Goal: Task Accomplishment & Management: Manage account settings

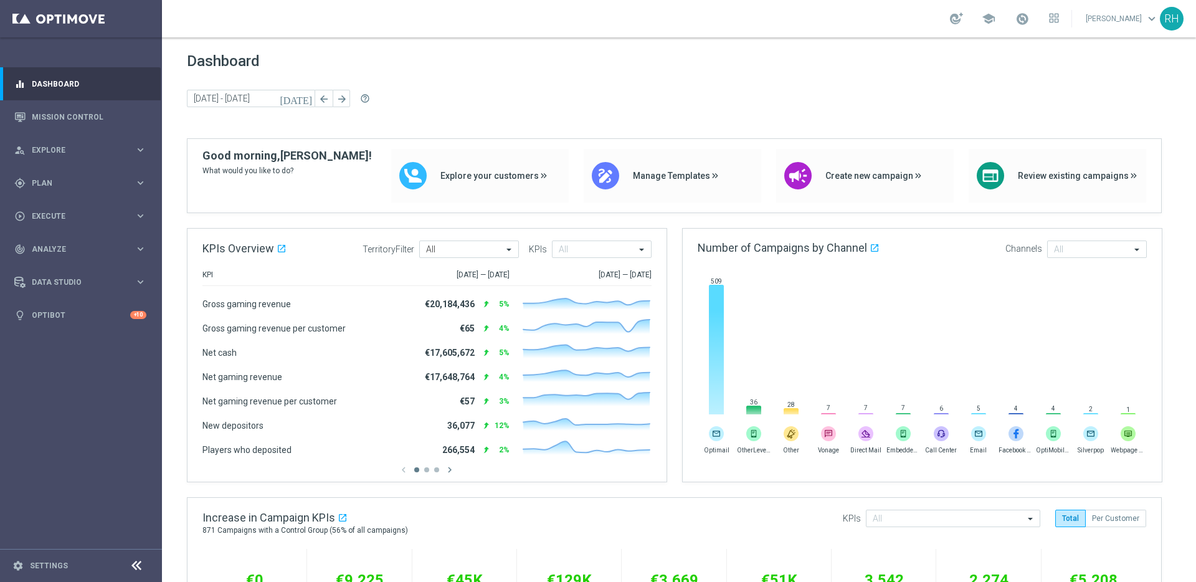
click at [636, 112] on div "Dashboard today 15 Sep 2025 - 16 Sep 2025 arrow_back arrow_forward help_outline" at bounding box center [679, 95] width 984 height 86
drag, startPoint x: 676, startPoint y: 222, endPoint x: 675, endPoint y: 239, distance: 16.2
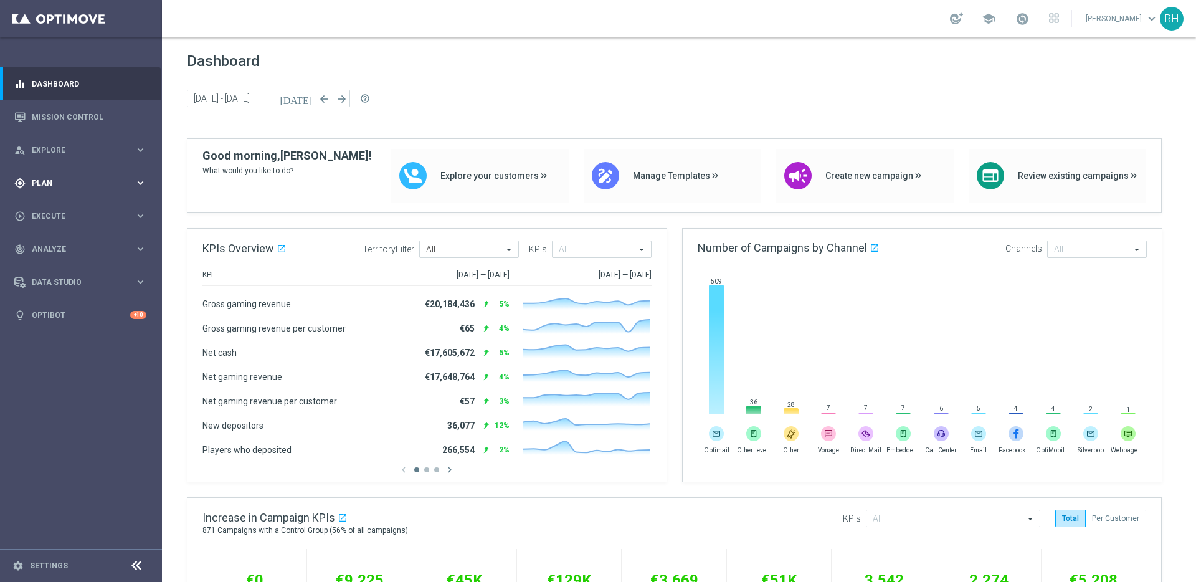
click at [85, 188] on div "gps_fixed Plan" at bounding box center [74, 182] width 120 height 11
click at [60, 243] on span "Templates" at bounding box center [77, 245] width 89 height 7
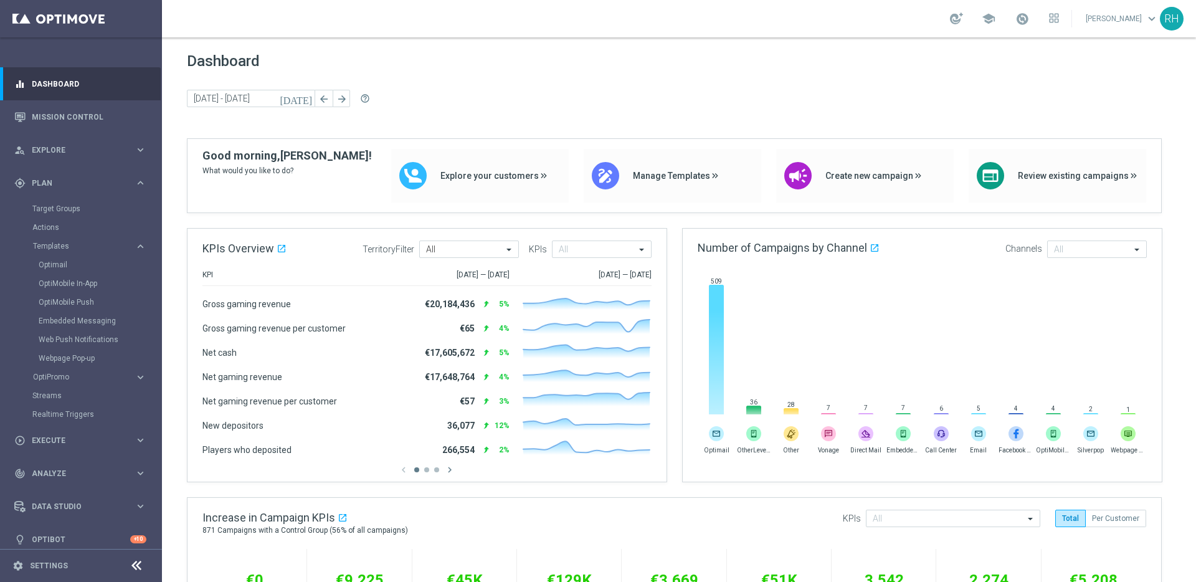
click at [62, 270] on div "Optimail" at bounding box center [100, 264] width 122 height 19
click at [62, 266] on link "Optimail" at bounding box center [84, 265] width 91 height 10
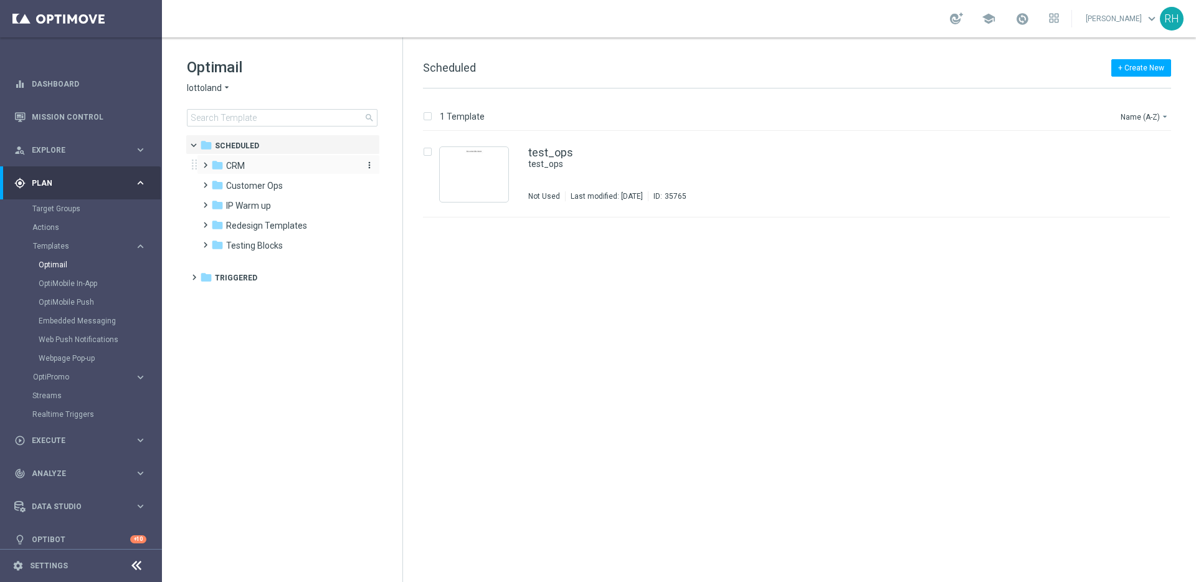
click at [215, 164] on icon "folder" at bounding box center [217, 165] width 12 height 12
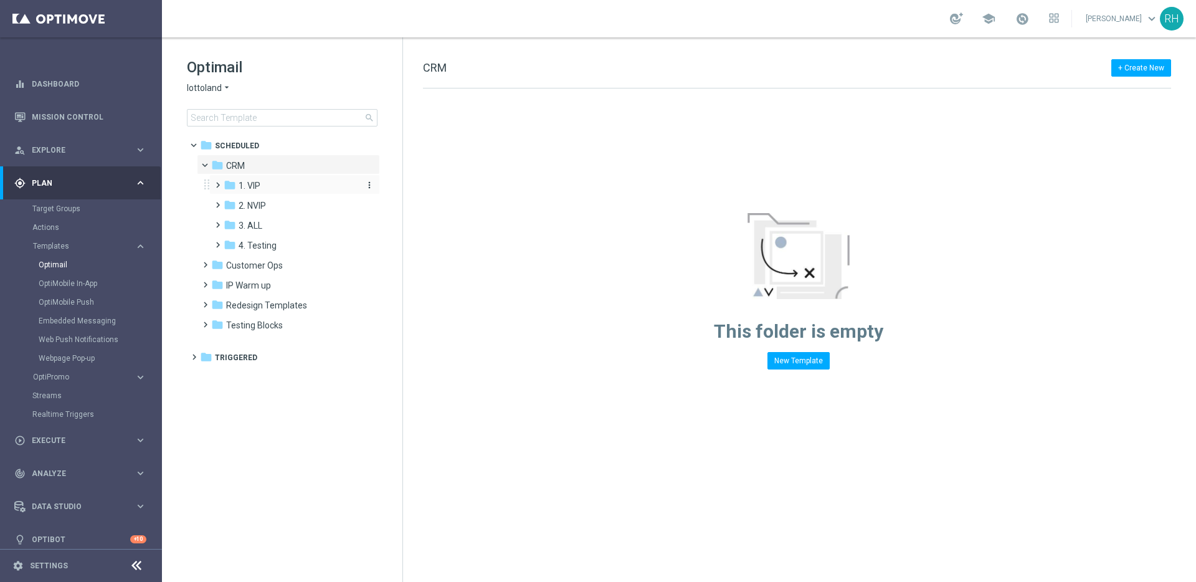
click at [229, 184] on icon "folder" at bounding box center [230, 185] width 12 height 12
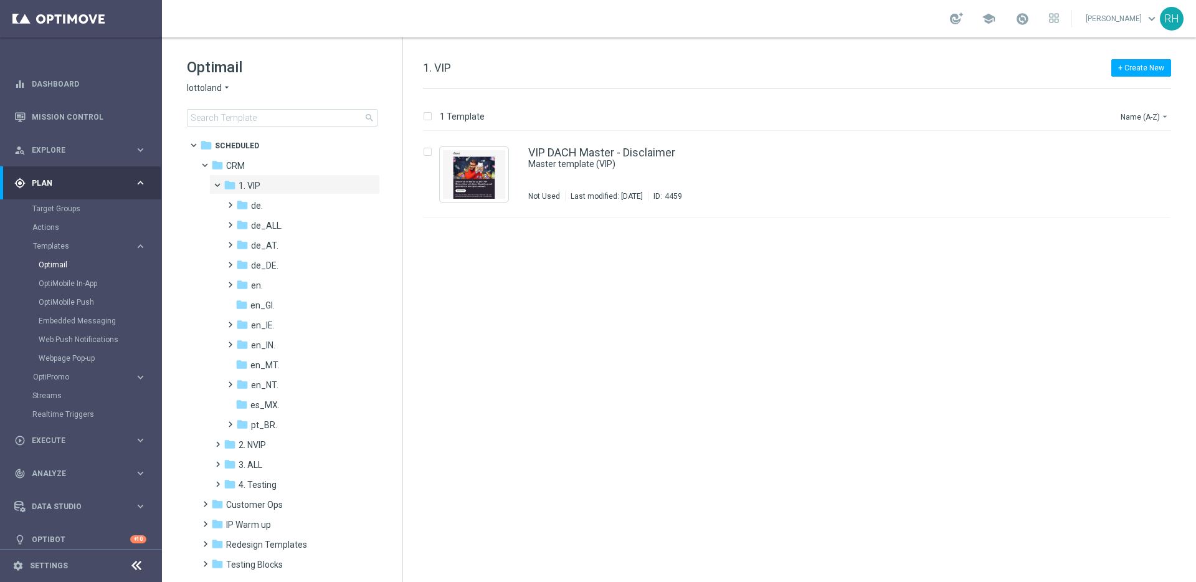
click at [482, 478] on div "insert_drive_file VIP DACH Master - Disclaimer Master template (VIP) Not Used L…" at bounding box center [801, 356] width 783 height 450
click at [585, 475] on div "insert_drive_file VIP DACH Master - Disclaimer Master template (VIP) Not Used L…" at bounding box center [801, 356] width 783 height 450
click at [243, 314] on div "folder en_IE. more_vert" at bounding box center [301, 324] width 158 height 20
click at [247, 326] on icon "folder" at bounding box center [242, 324] width 12 height 12
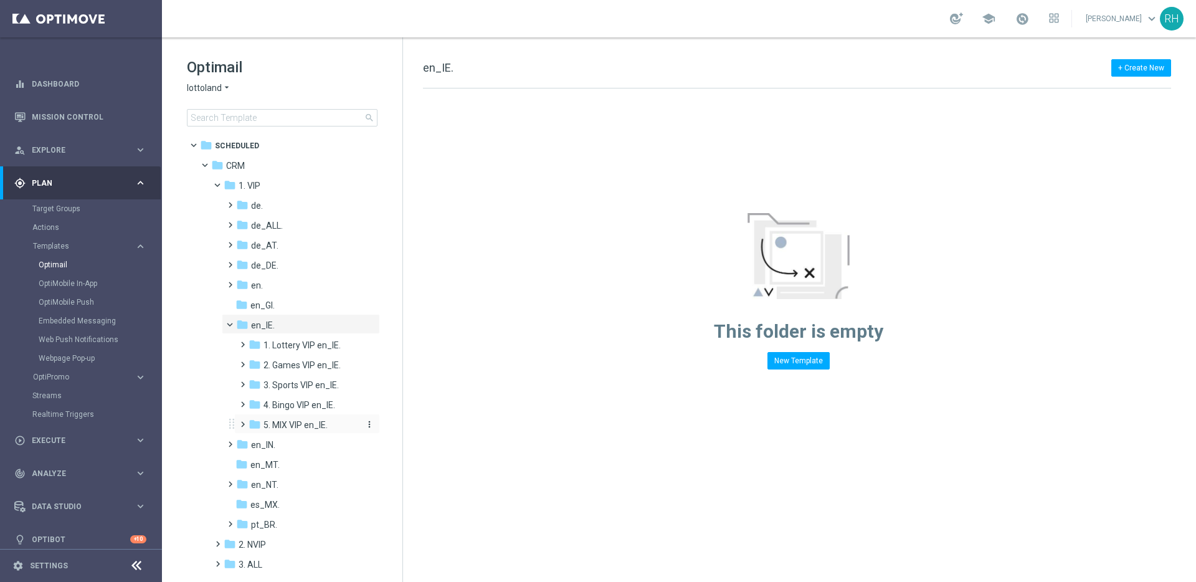
click at [259, 430] on icon "folder" at bounding box center [254, 424] width 12 height 12
click at [274, 442] on div "folder AUT MIX VIP en_IE." at bounding box center [311, 445] width 102 height 14
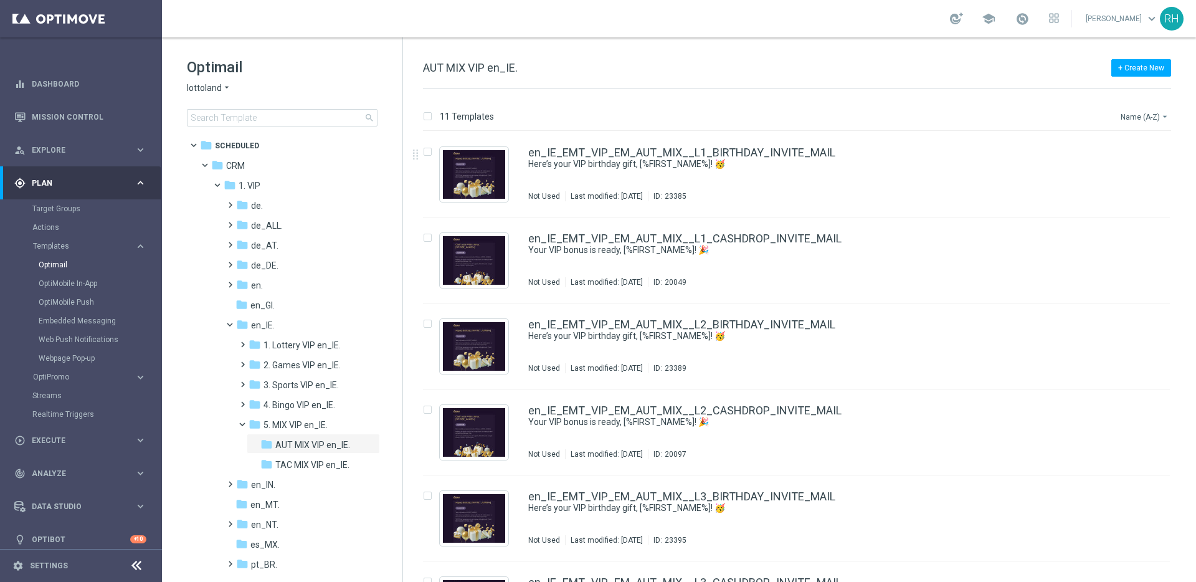
click at [1143, 116] on button "Name (A-Z) arrow_drop_down" at bounding box center [1145, 116] width 52 height 15
click at [1132, 174] on span "Date Modified (Newest)" at bounding box center [1122, 172] width 83 height 9
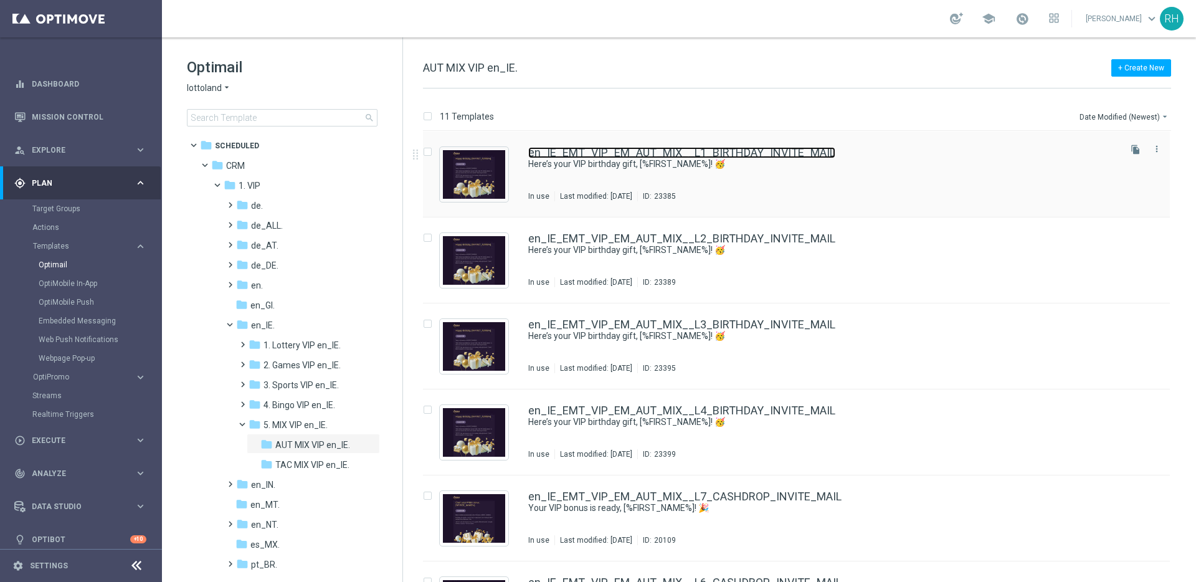
click at [799, 148] on link "en_IE_EMT_VIP_EM_AUT_MIX__L1_BIRTHDAY_INVITE_MAIL" at bounding box center [681, 152] width 307 height 11
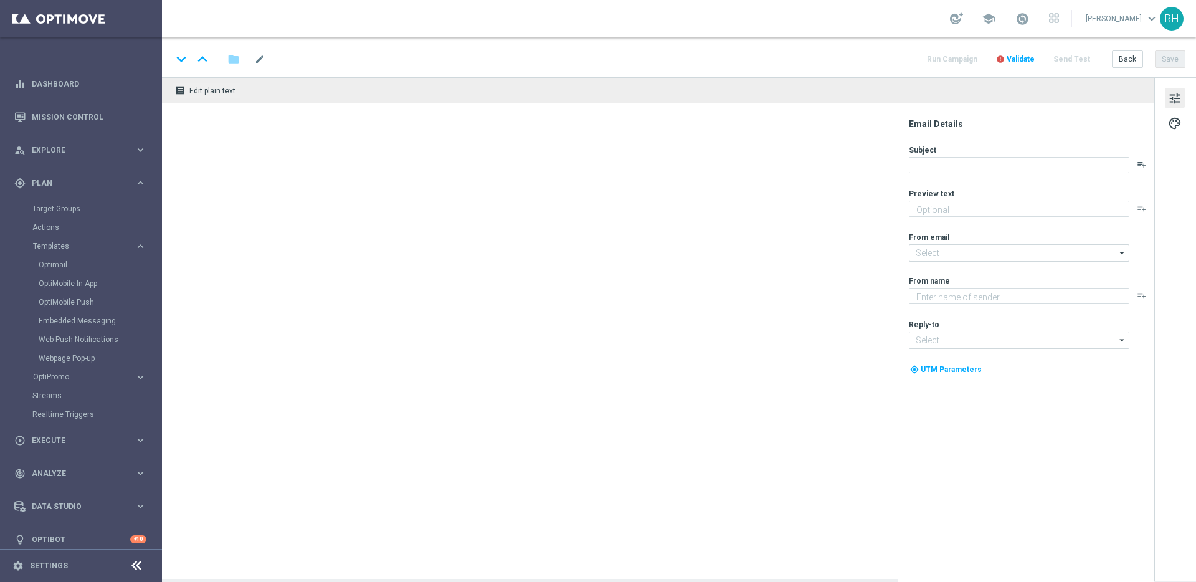
type textarea "A FREE bonus for all our games, lottos and sports! Just our way of saying happy…"
type input "[EMAIL_ADDRESS][DOMAIN_NAME]"
type textarea "Millionaire's Club"
type input "[EMAIL_ADDRESS][DOMAIN_NAME]"
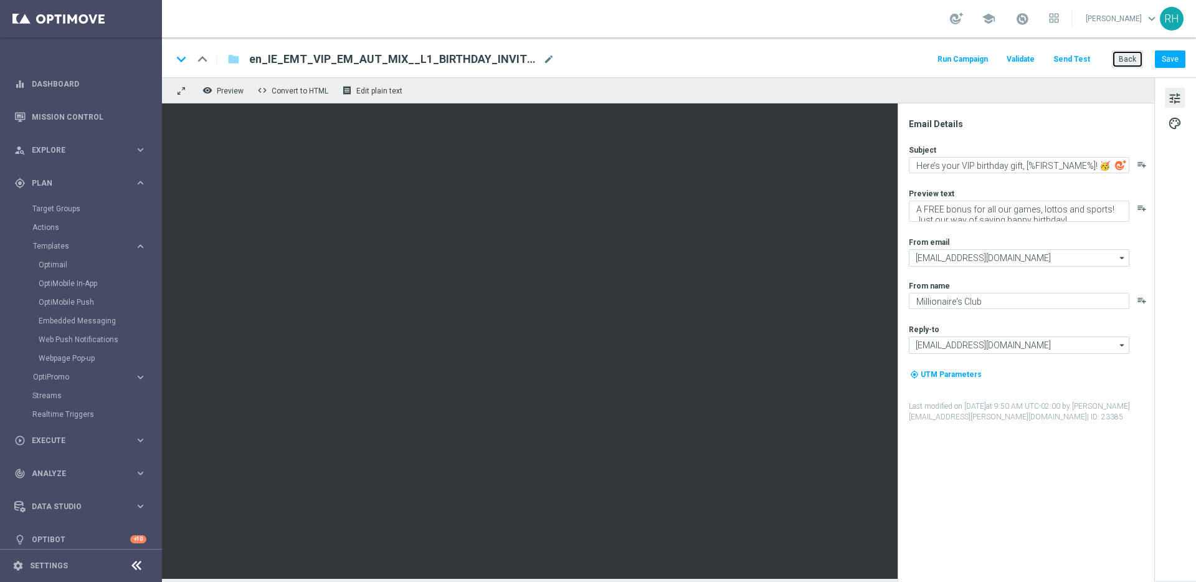
click at [1116, 64] on button "Back" at bounding box center [1127, 58] width 31 height 17
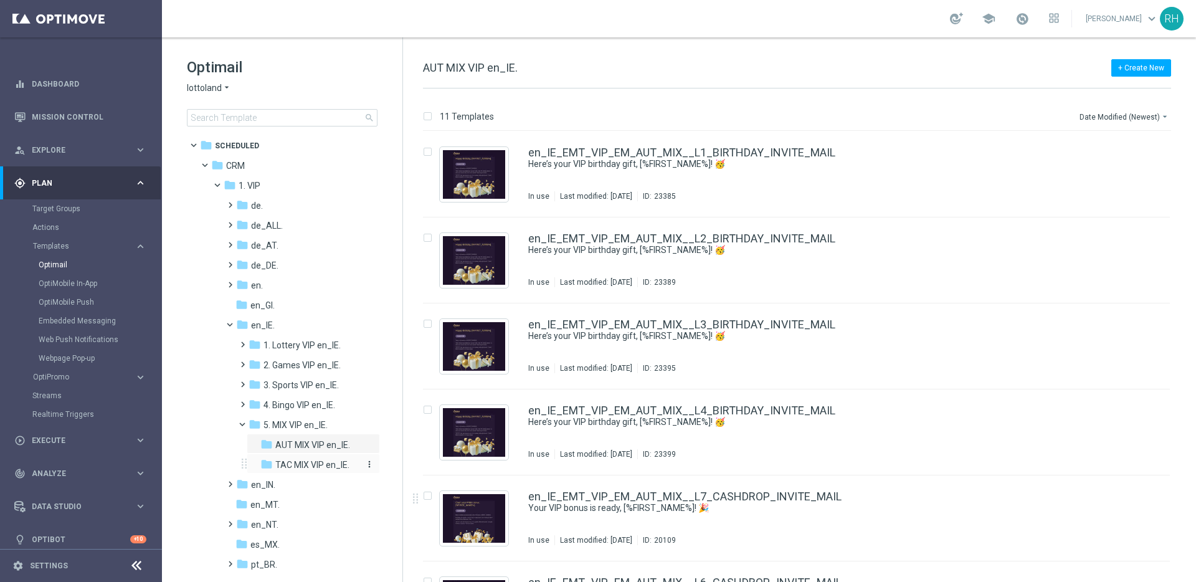
click at [285, 462] on span "TAC MIX VIP en_IE." at bounding box center [312, 464] width 74 height 11
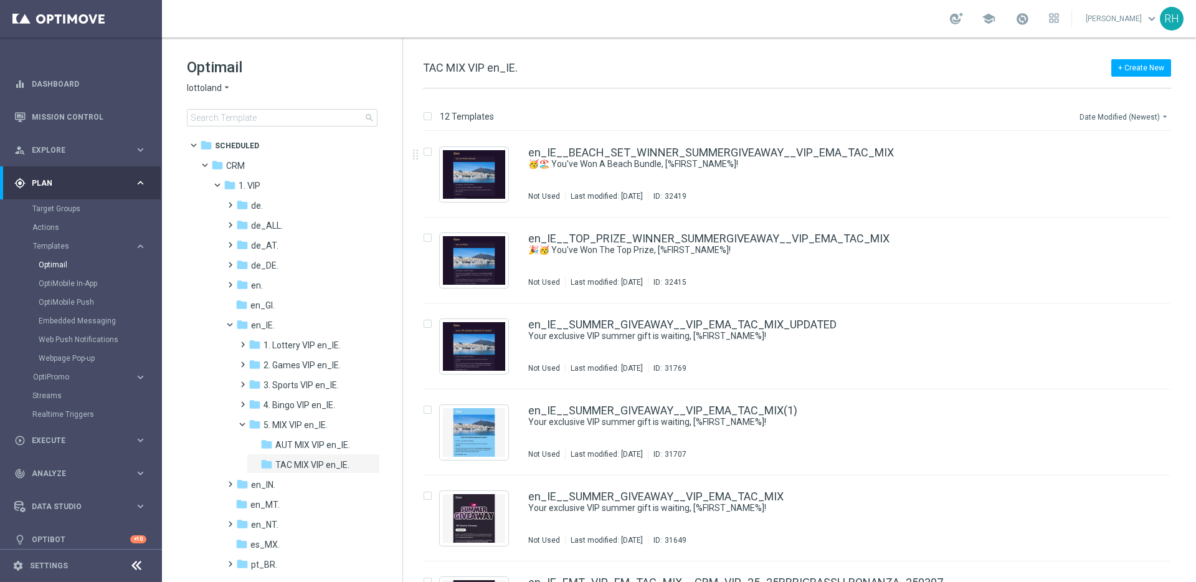
click at [1112, 118] on button "Date Modified (Newest) arrow_drop_down" at bounding box center [1124, 116] width 93 height 15
click at [1115, 169] on span "Date Modified (Newest)" at bounding box center [1122, 172] width 83 height 9
click at [268, 421] on span "5. MIX VIP en_IE." at bounding box center [295, 424] width 64 height 11
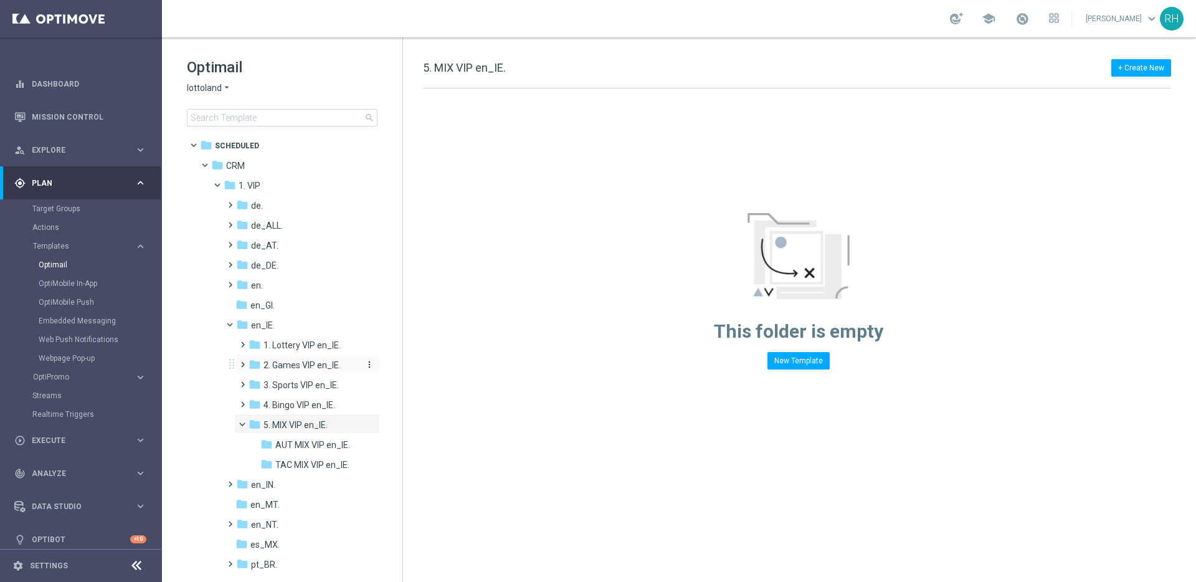
click at [298, 367] on span "2. Games VIP en_IE." at bounding box center [301, 364] width 77 height 11
click at [299, 379] on span "AUT GM VIP en_IE." at bounding box center [311, 384] width 73 height 11
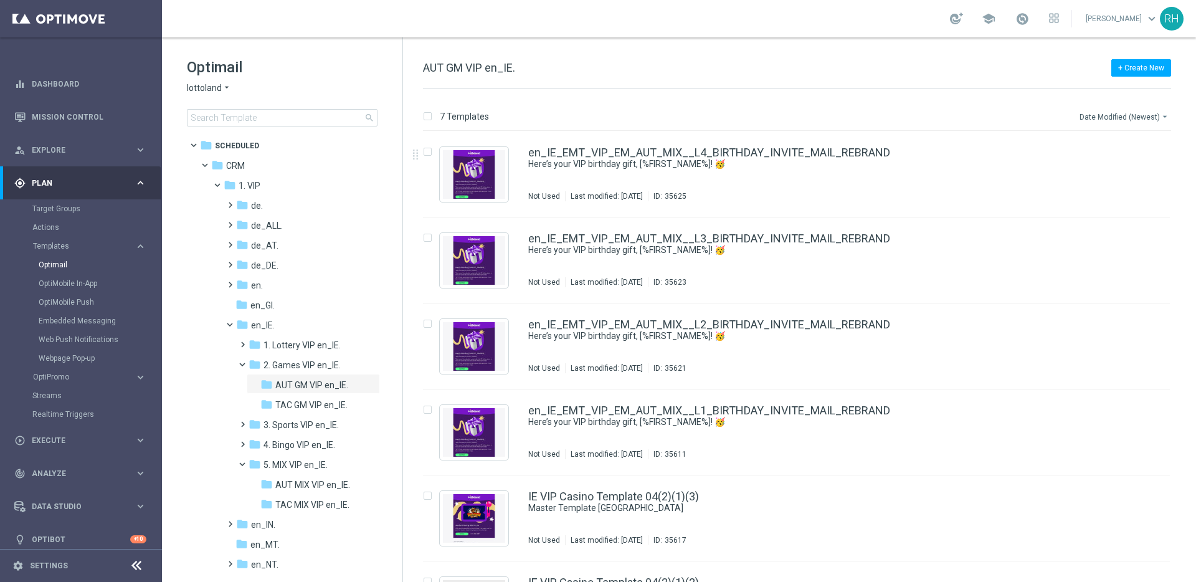
click at [1146, 120] on button "Date Modified (Newest) arrow_drop_down" at bounding box center [1124, 116] width 93 height 15
click at [1129, 171] on span "Date Modified (Newest)" at bounding box center [1122, 172] width 83 height 9
click at [1029, 174] on div "en_IE_EMT_VIP_EM_AUT_MIX__L4_BIRTHDAY_INVITE_MAIL_REBRAND Here’s your VIP birth…" at bounding box center [822, 174] width 589 height 54
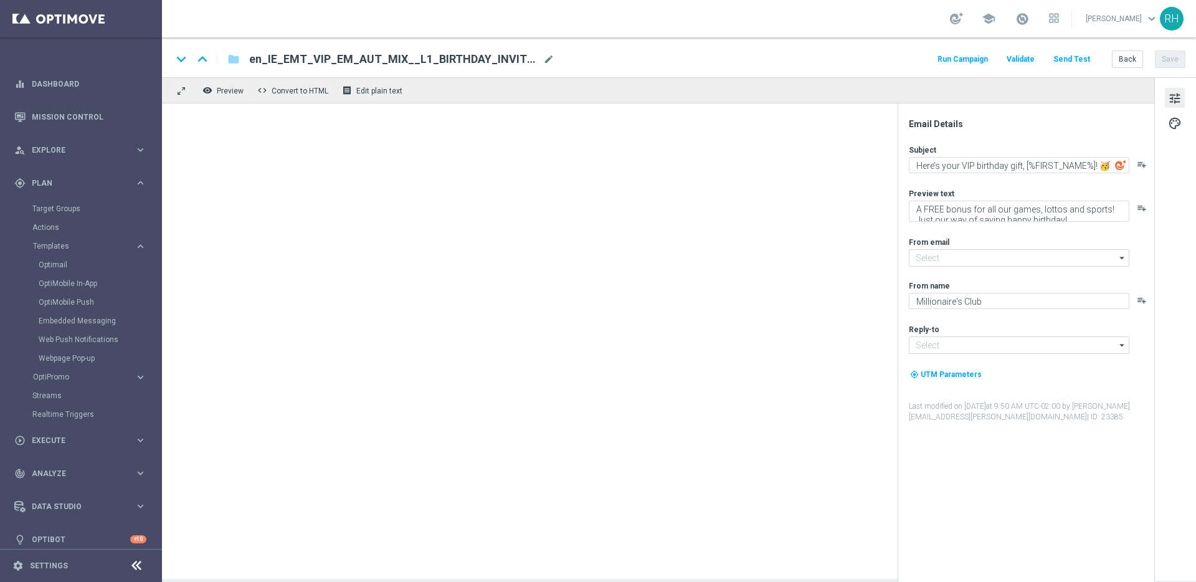
type input "[EMAIL_ADDRESS][DOMAIN_NAME]"
type textarea "Lottoland"
type input "[EMAIL_ADDRESS][DOMAIN_NAME]"
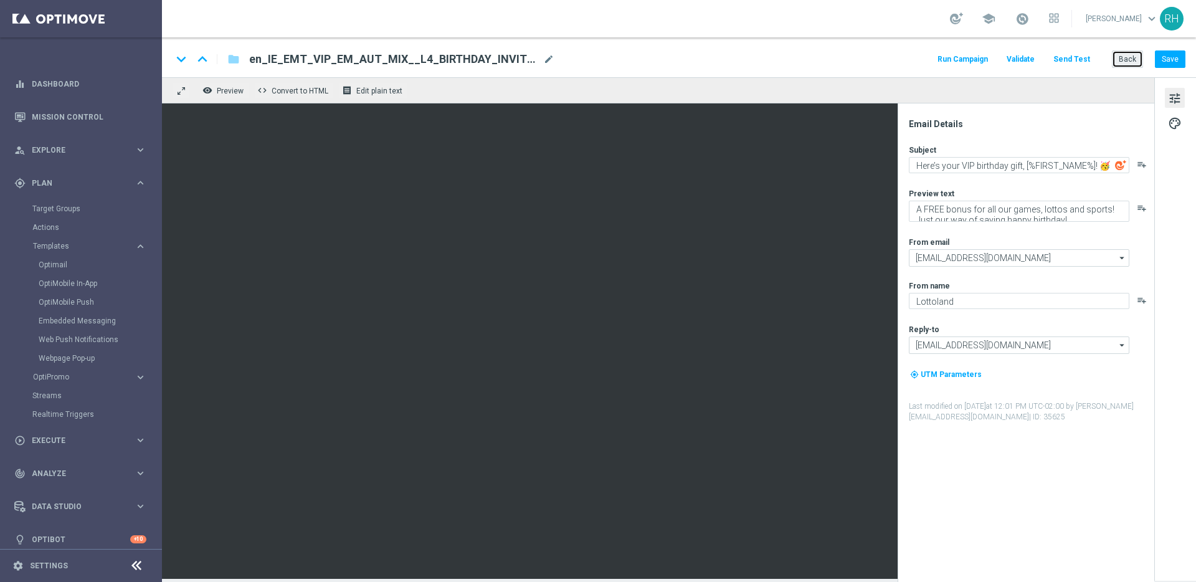
click at [1127, 61] on button "Back" at bounding box center [1127, 58] width 31 height 17
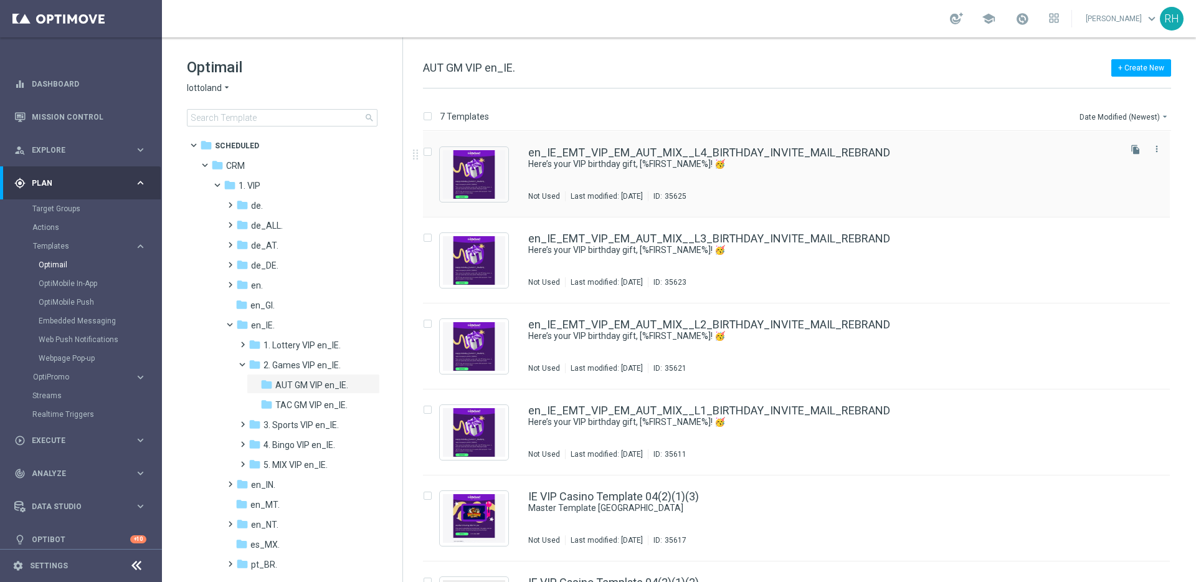
click at [889, 173] on div "en_IE_EMT_VIP_EM_AUT_MIX__L4_BIRTHDAY_INVITE_MAIL_REBRAND Here’s your VIP birth…" at bounding box center [822, 174] width 589 height 54
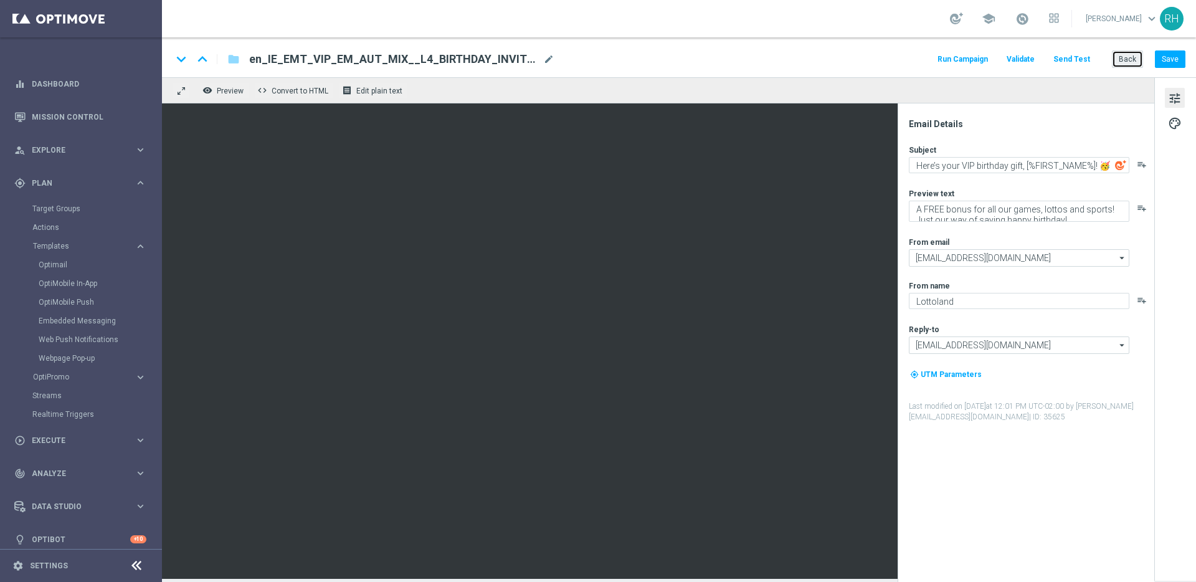
click at [1117, 59] on button "Back" at bounding box center [1127, 58] width 31 height 17
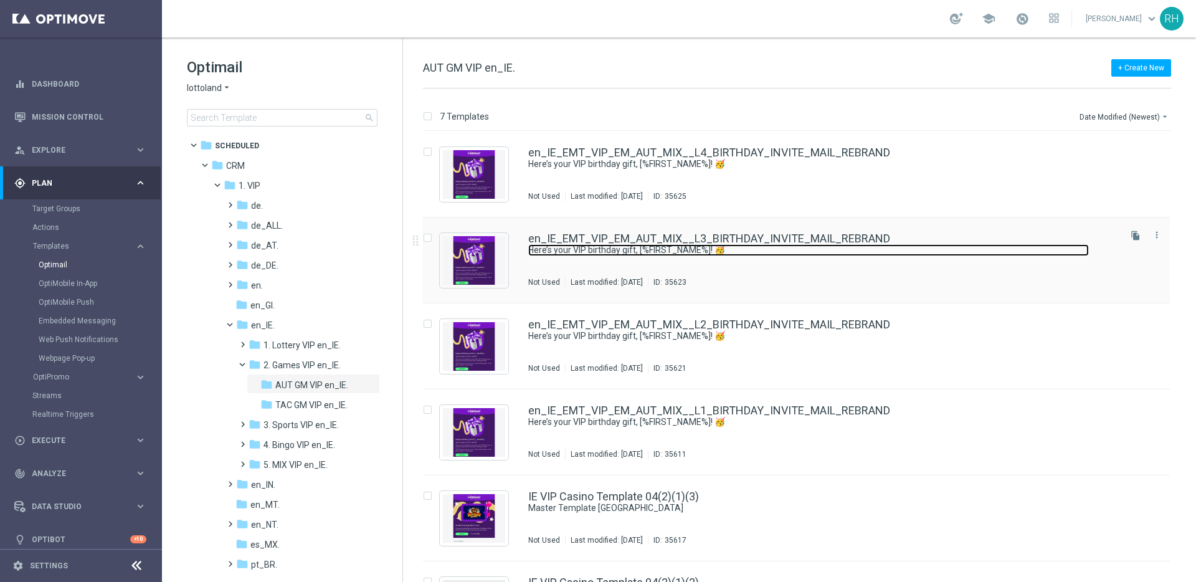
click at [775, 244] on link "Here’s your VIP birthday gift, [%FIRST_NAME%]! 🥳" at bounding box center [808, 250] width 560 height 12
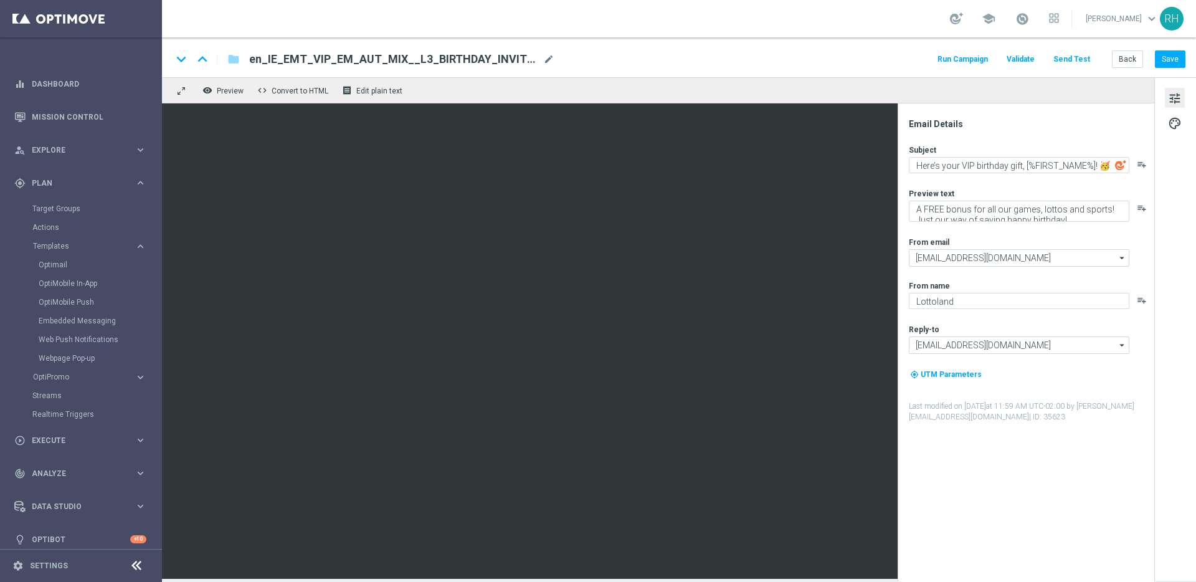
click at [1125, 49] on div "keyboard_arrow_down keyboard_arrow_up folder en_IE_EMT_VIP_EM_AUT_MIX__L3_BIRTH…" at bounding box center [679, 57] width 1034 height 40
click at [1125, 52] on button "Back" at bounding box center [1127, 58] width 31 height 17
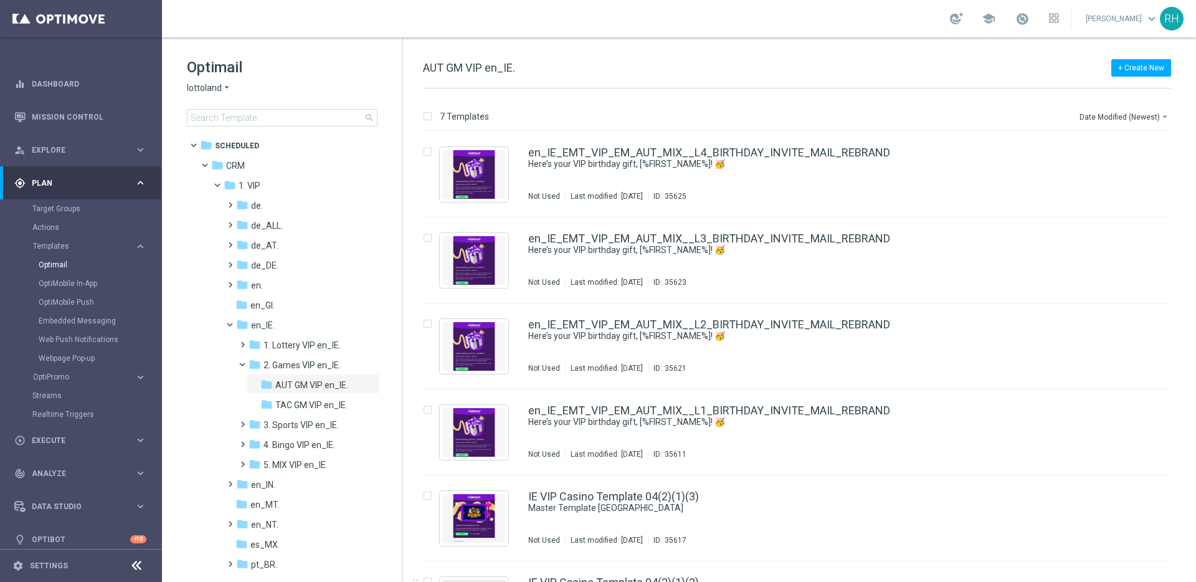
click at [617, 70] on div "+ Create New AUT GM VIP en_IE." at bounding box center [797, 74] width 748 height 28
click at [613, 62] on div "+ Create New AUT GM VIP en_IE." at bounding box center [797, 74] width 748 height 28
click at [209, 165] on span at bounding box center [210, 162] width 5 height 6
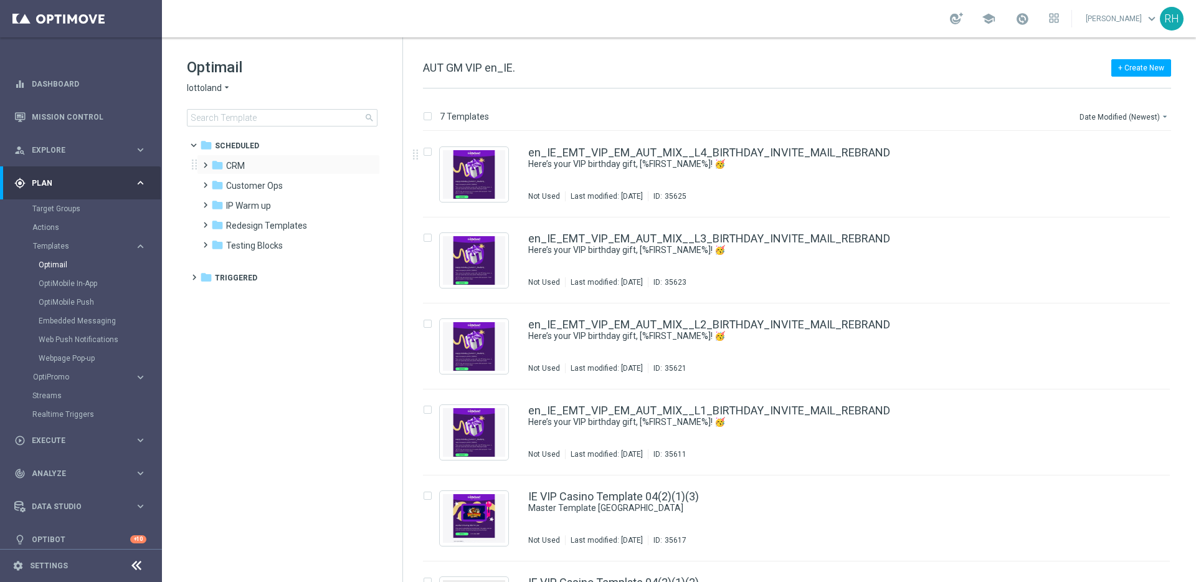
click at [206, 162] on span at bounding box center [203, 159] width 6 height 5
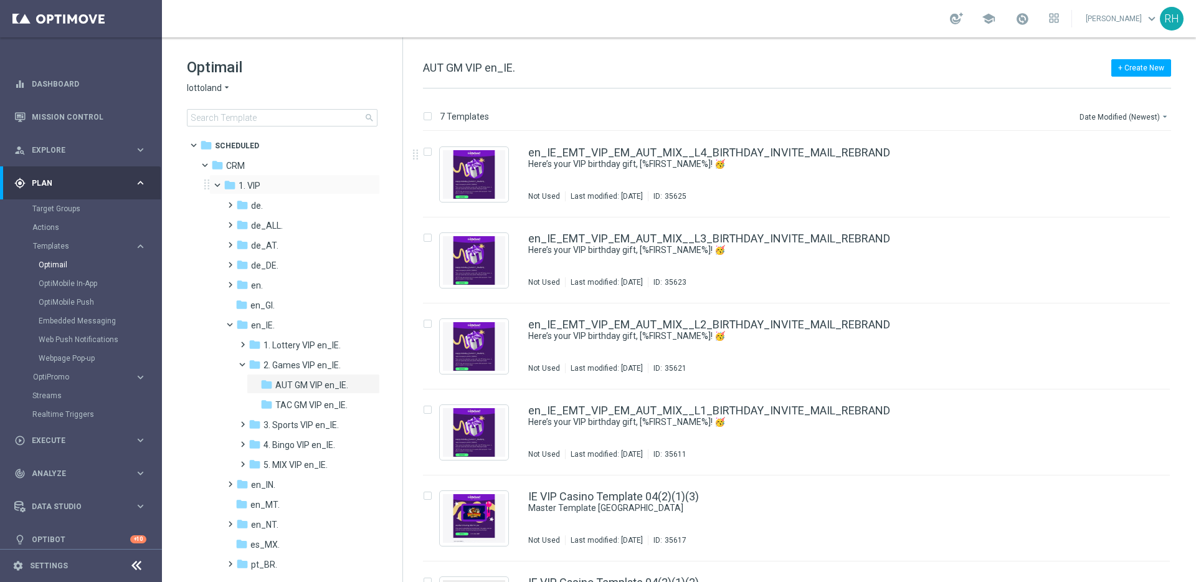
click at [222, 185] on span at bounding box center [222, 182] width 5 height 6
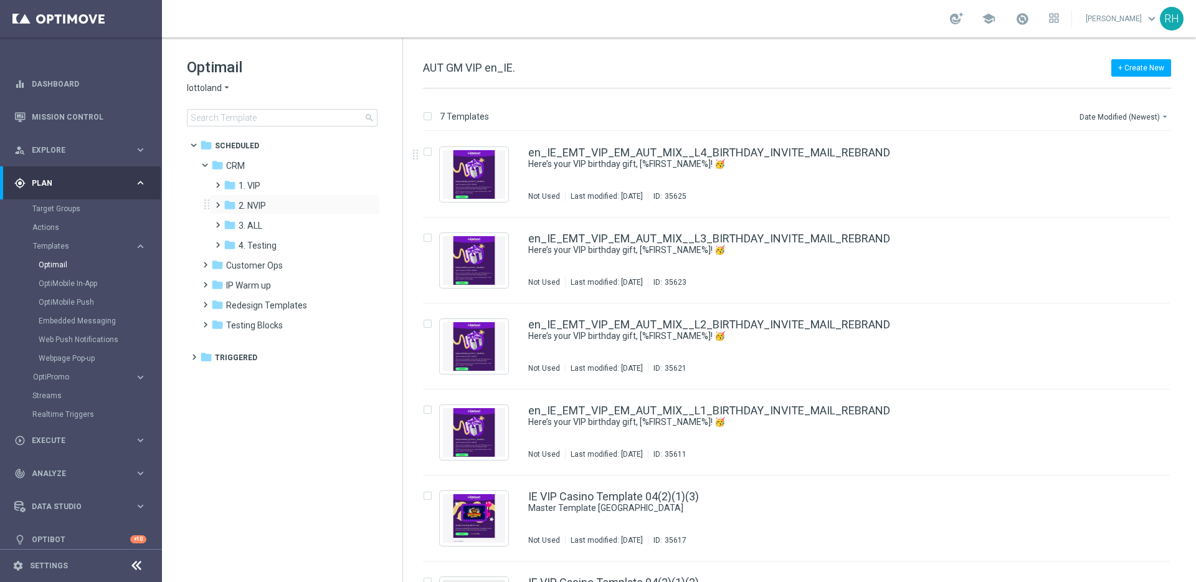
click at [217, 202] on span at bounding box center [215, 199] width 6 height 5
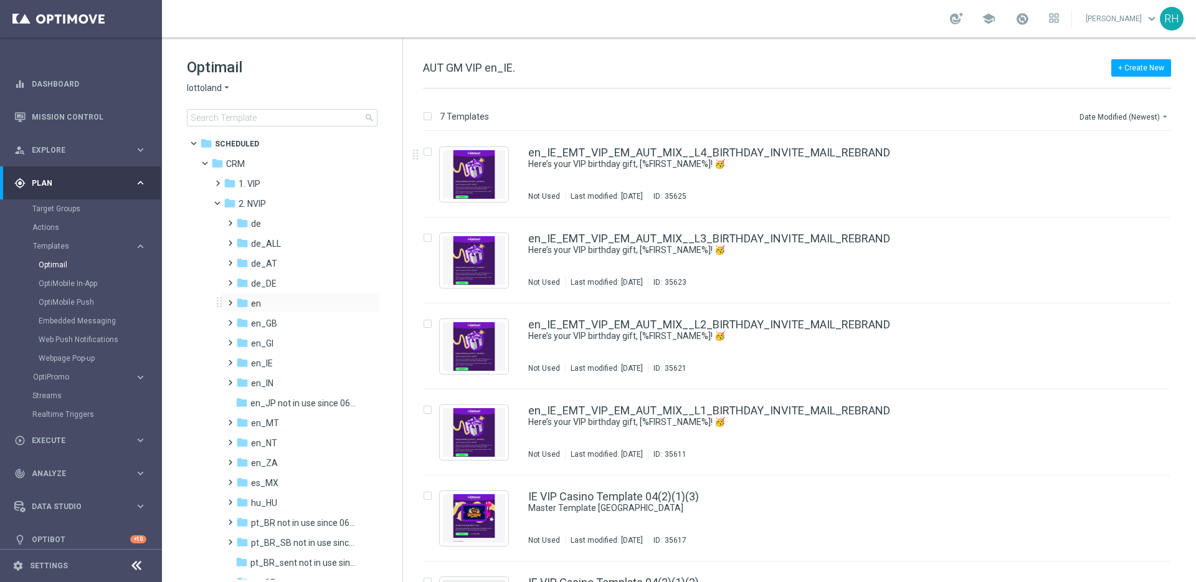
scroll to position [2, 0]
click at [633, 78] on div "+ Create New AUT GM VIP en_IE." at bounding box center [797, 74] width 748 height 28
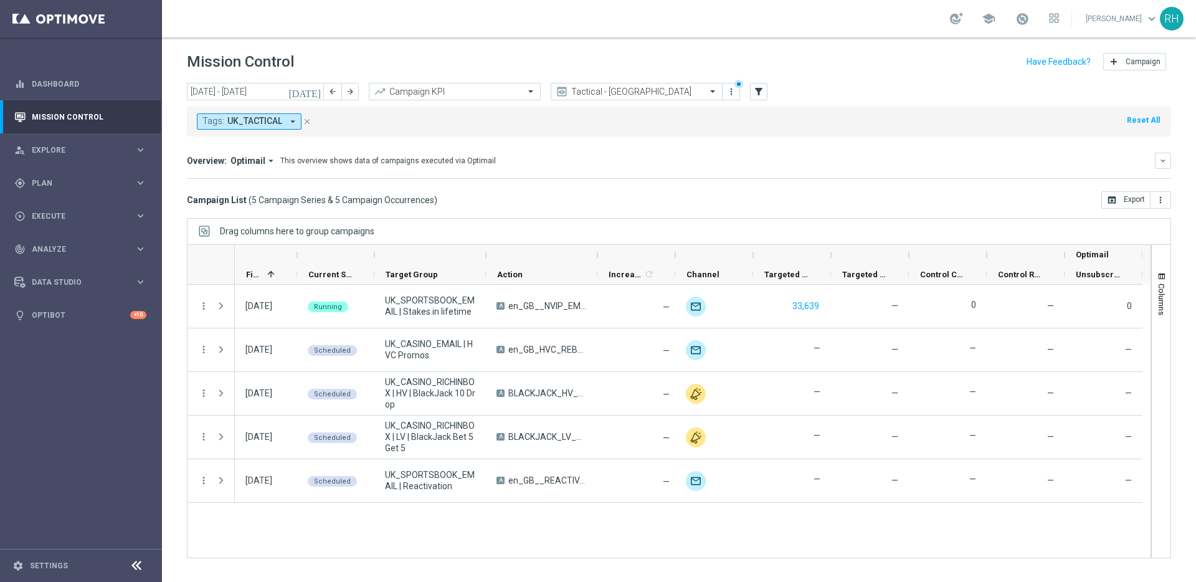
click at [726, 210] on div "today 15 Sep 2025 - 21 Sep 2025 arrow_back arrow_forward Campaign KPI trending_…" at bounding box center [679, 327] width 1034 height 488
click at [704, 228] on div "Drag columns here to group campaigns" at bounding box center [679, 231] width 984 height 26
click at [724, 518] on div "16 Sep 2025, Tuesday Running UK_SPORTSBOOK_EMAIL | Stakes in lifetime A en_GB__…" at bounding box center [692, 421] width 915 height 273
click at [722, 511] on div "16 Sep 2025, Tuesday Running UK_SPORTSBOOK_EMAIL | Stakes in lifetime A en_GB__…" at bounding box center [692, 421] width 915 height 273
click at [722, 512] on div "16 Sep 2025, Tuesday Running UK_SPORTSBOOK_EMAIL | Stakes in lifetime A en_GB__…" at bounding box center [692, 421] width 915 height 273
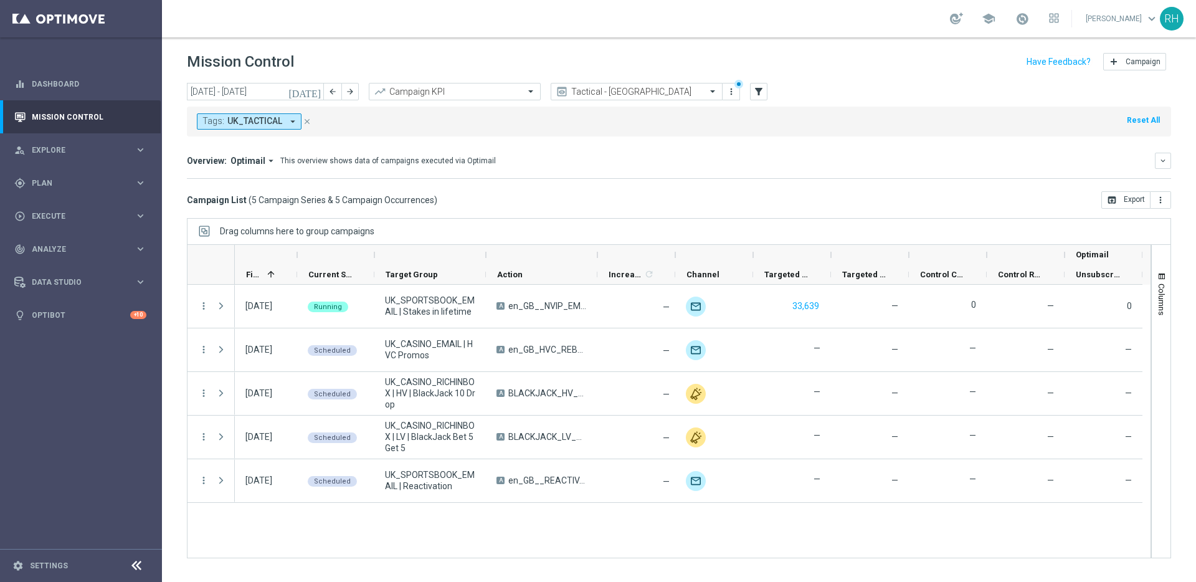
click at [724, 524] on div "16 Sep 2025, Tuesday Running UK_SPORTSBOOK_EMAIL | Stakes in lifetime A en_GB__…" at bounding box center [692, 421] width 915 height 273
click at [724, 519] on div "16 Sep 2025, Tuesday Running UK_SPORTSBOOK_EMAIL | Stakes in lifetime A en_GB__…" at bounding box center [692, 421] width 915 height 273
click at [724, 514] on div "16 Sep 2025, Tuesday Running UK_SPORTSBOOK_EMAIL | Stakes in lifetime A en_GB__…" at bounding box center [692, 421] width 915 height 273
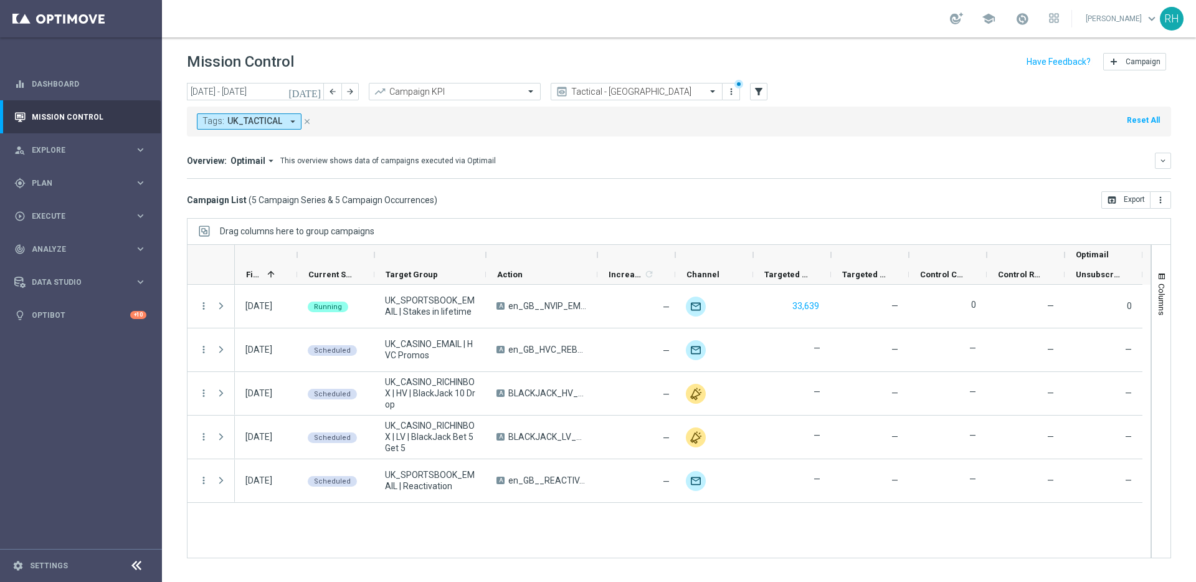
click at [724, 514] on div "16 Sep 2025, Tuesday Running UK_SPORTSBOOK_EMAIL | Stakes in lifetime A en_GB__…" at bounding box center [692, 421] width 915 height 273
click at [722, 206] on div "Campaign List ( 5 Campaign Series & 5 Campaign Occurrences ) open_in_browser Ex…" at bounding box center [679, 199] width 984 height 17
click at [728, 222] on div "Drag columns here to group campaigns" at bounding box center [679, 231] width 984 height 26
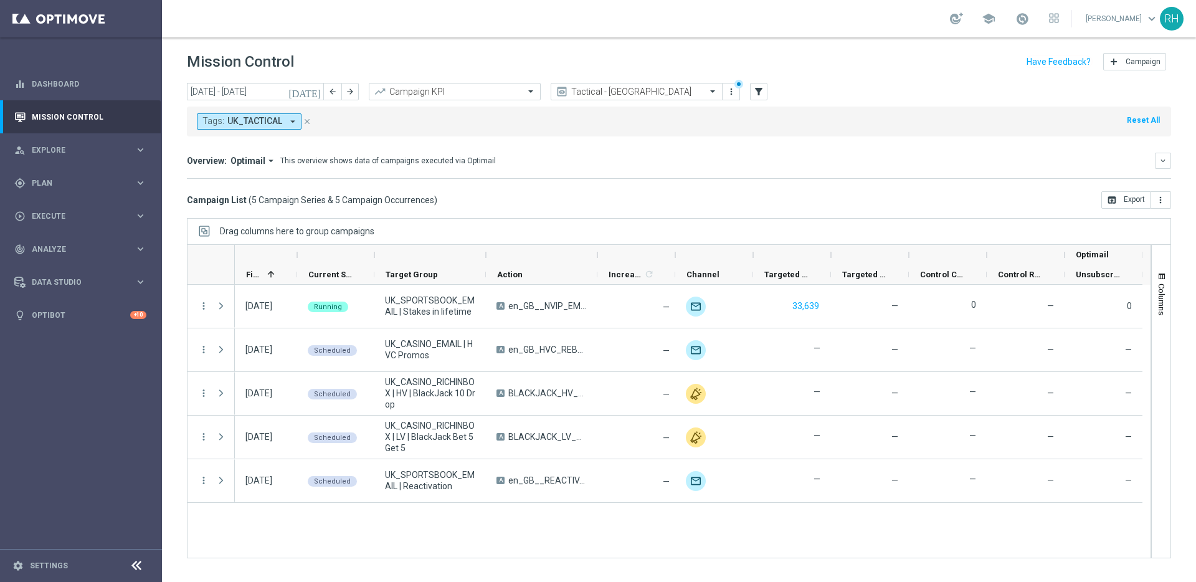
click at [727, 214] on div "today 15 Sep 2025 - 21 Sep 2025 arrow_back arrow_forward Campaign KPI trending_…" at bounding box center [679, 327] width 1034 height 488
click at [574, 155] on div "Overview: Optimail arrow_drop_down This overview shows data of campaigns execut…" at bounding box center [671, 160] width 968 height 11
click at [674, 104] on div "Tags: UK_TACTICAL arrow_drop_down close Reset All" at bounding box center [679, 119] width 984 height 35
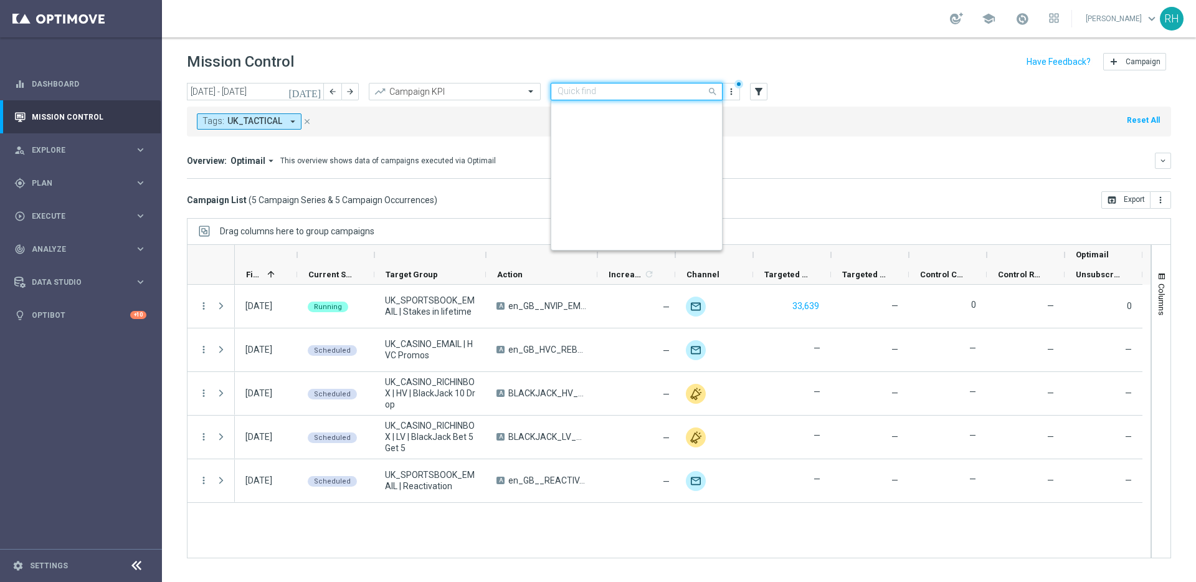
click at [672, 97] on input "text" at bounding box center [623, 92] width 133 height 11
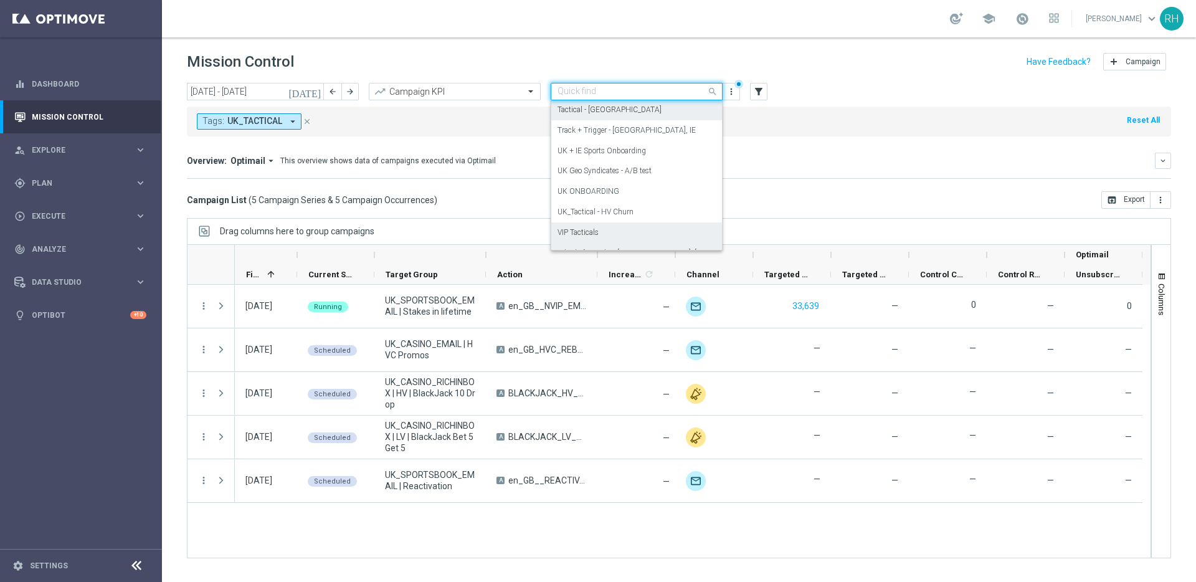
click at [671, 243] on div "Wheel of Wonder - UK, IE, INDIA" at bounding box center [636, 253] width 158 height 21
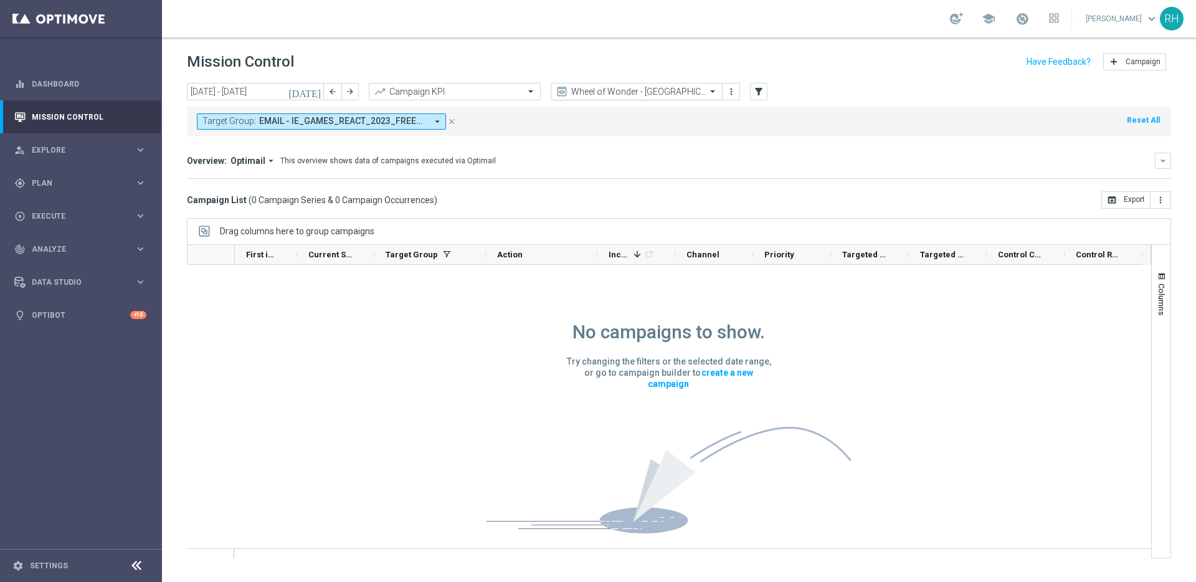
click at [691, 92] on div at bounding box center [636, 92] width 171 height 11
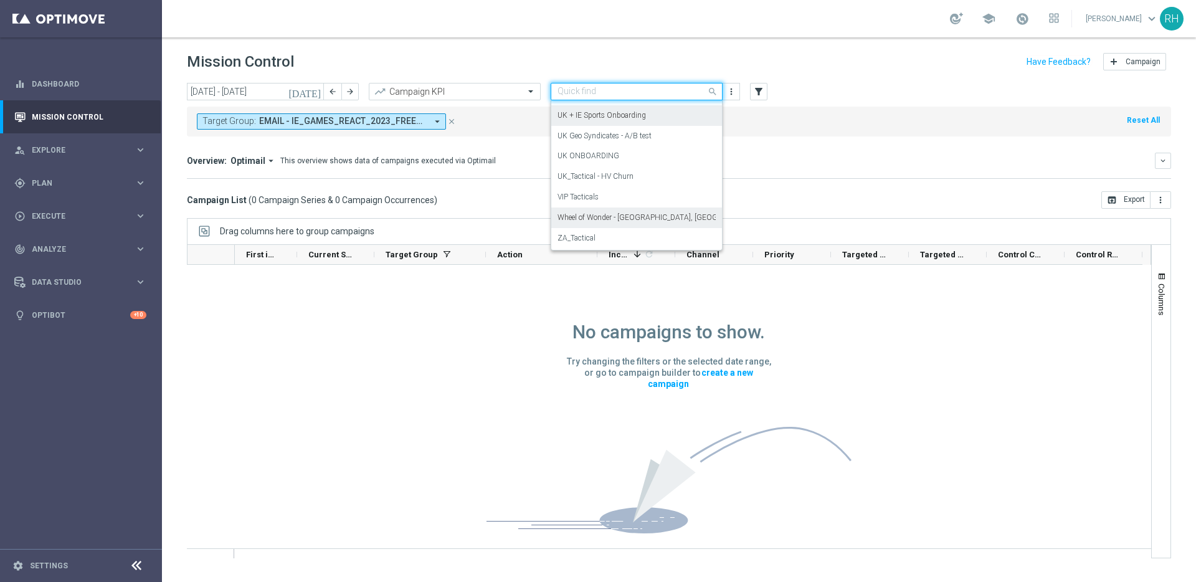
scroll to position [323, 0]
click at [658, 191] on div "VIP Tacticals" at bounding box center [636, 197] width 158 height 21
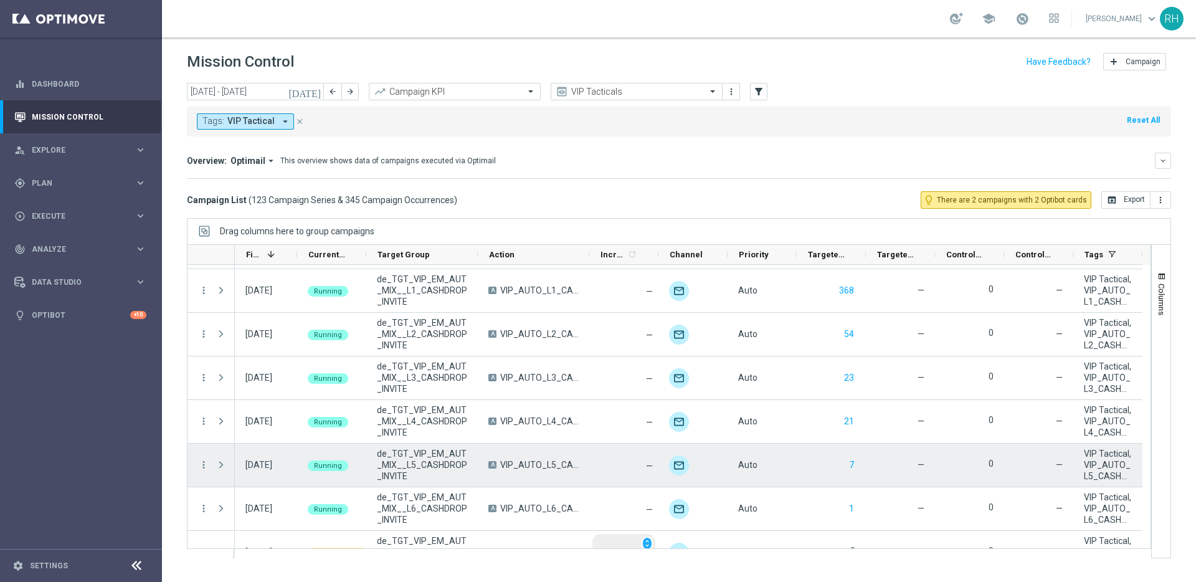
scroll to position [1695, 0]
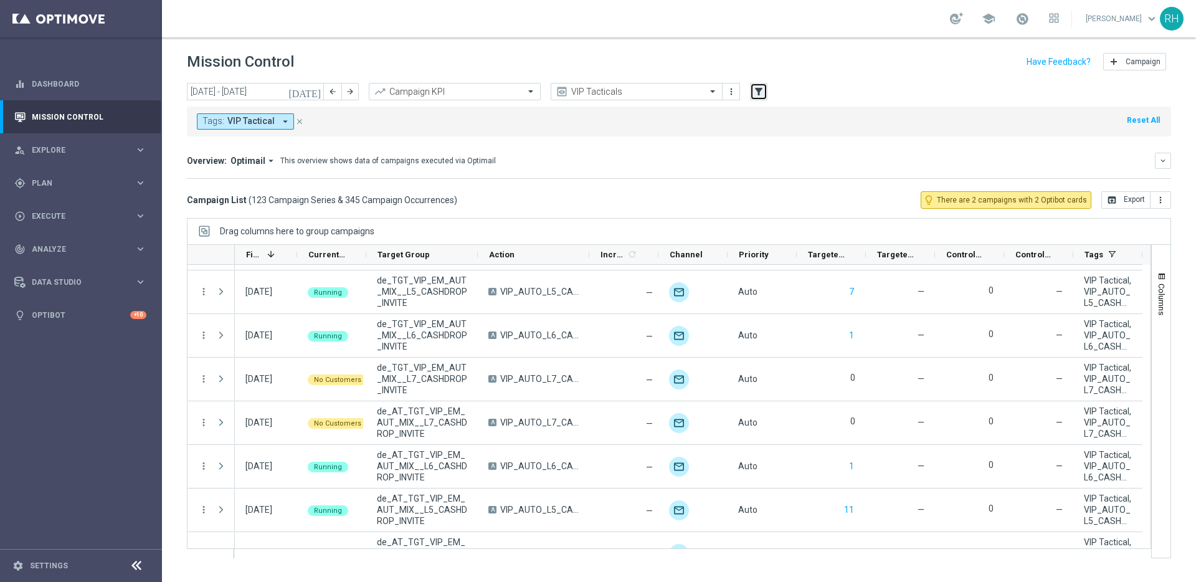
click at [757, 90] on icon "filter_alt" at bounding box center [758, 91] width 11 height 11
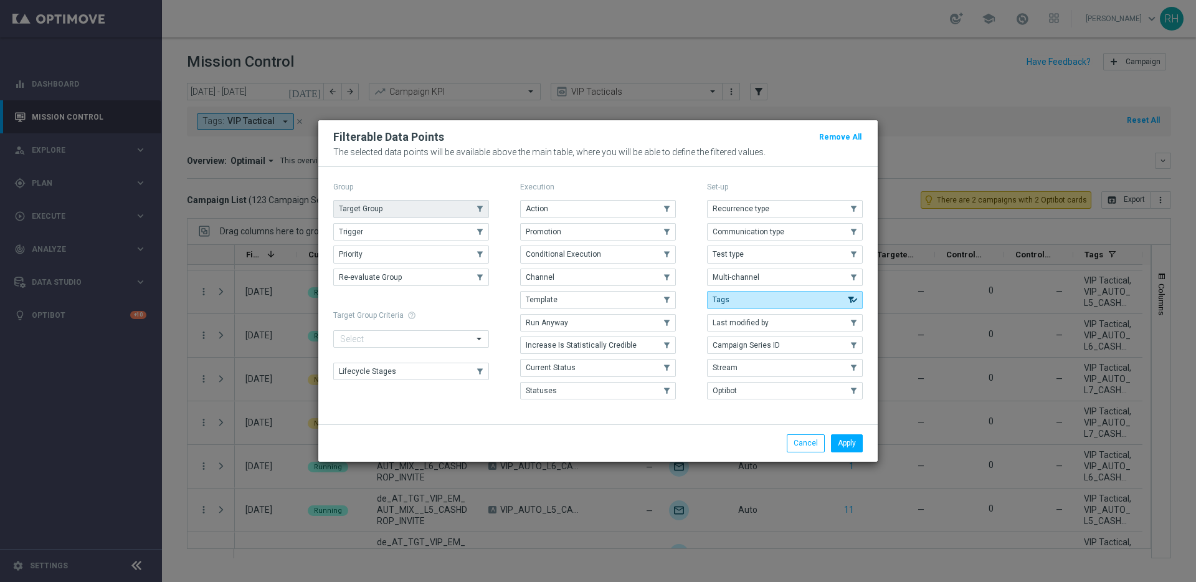
click at [461, 217] on button "Target Group" at bounding box center [411, 208] width 156 height 17
click at [856, 452] on div "Apply Cancel" at bounding box center [597, 442] width 559 height 37
click at [851, 444] on button "Apply" at bounding box center [847, 442] width 32 height 17
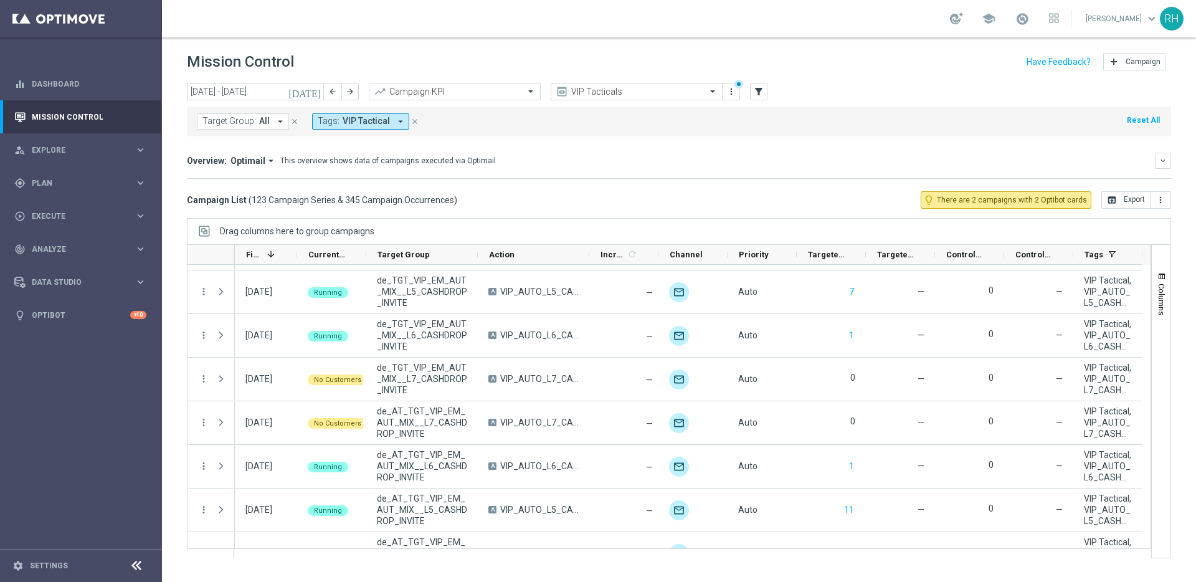
click at [232, 116] on span "Target Group:" at bounding box center [229, 121] width 54 height 11
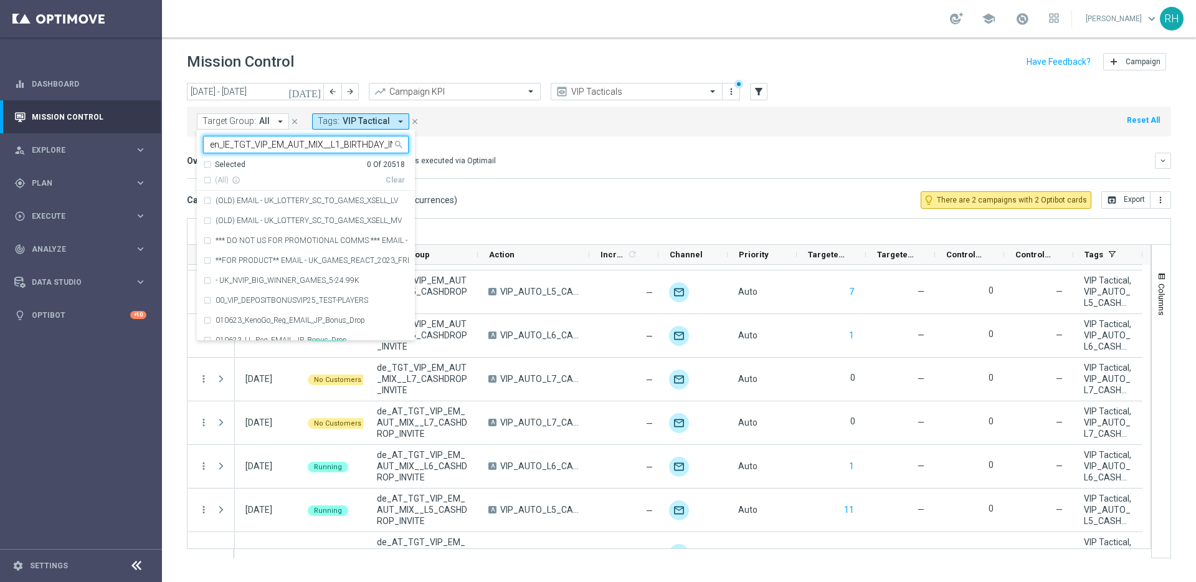
scroll to position [0, 21]
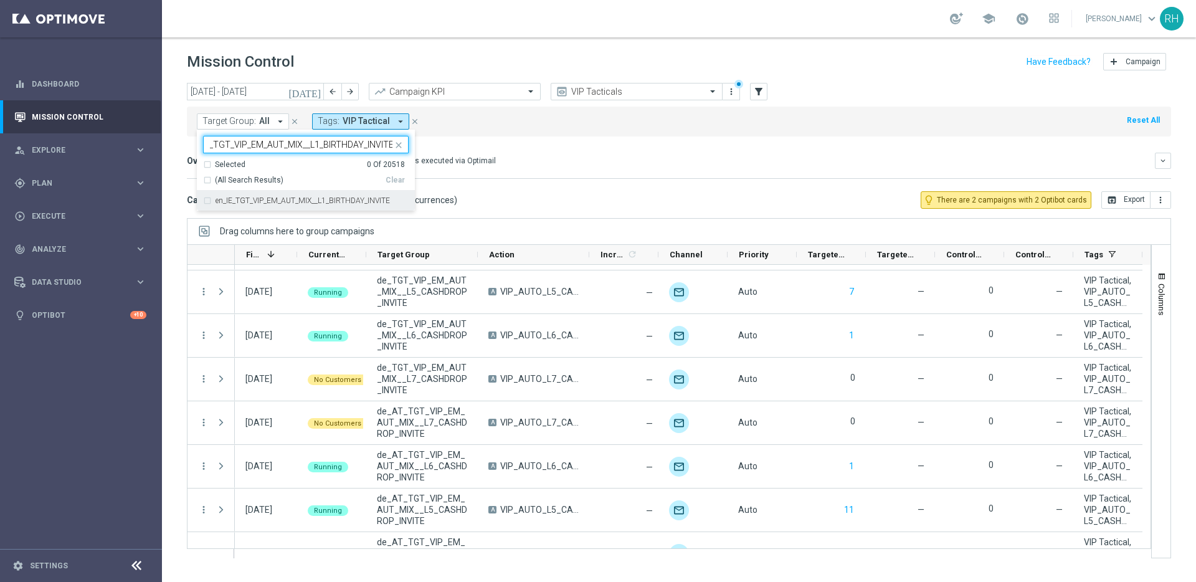
click at [272, 197] on label "en_IE_TGT_VIP_EM_AUT_MIX__L1_BIRTHDAY_INVITE" at bounding box center [302, 200] width 174 height 7
type input "en_IE_TGT_VIP_EM_AUT_MIX__L1_BIRTHDAY_INVITE"
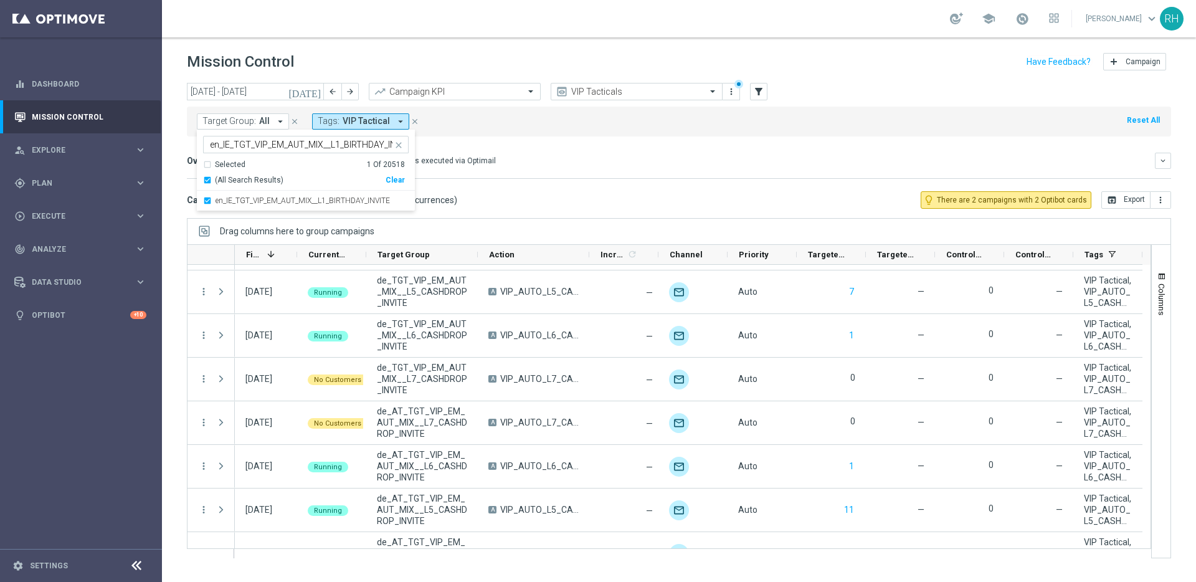
click at [488, 207] on div "Campaign List ( 123 Campaign Series & 345 Campaign Occurrences ) lightbulb_outl…" at bounding box center [679, 199] width 984 height 17
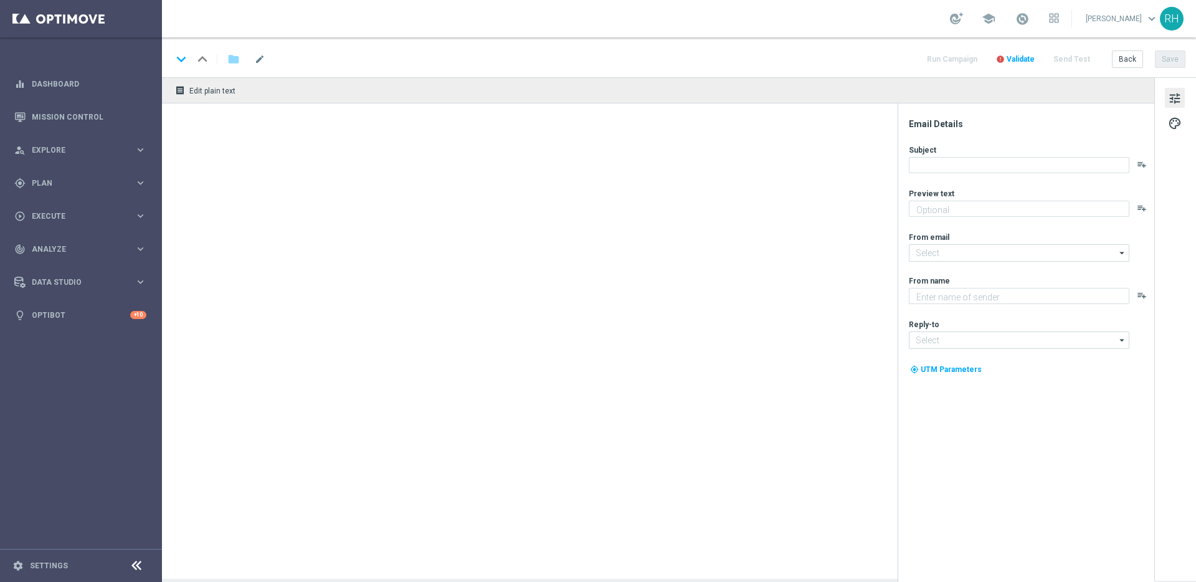
type textarea "A FREE bonus for all our games, lottos and sports! Just our way of saying happy…"
type input "[EMAIL_ADDRESS][DOMAIN_NAME]"
type textarea "Lottoland"
type input "[EMAIL_ADDRESS][DOMAIN_NAME]"
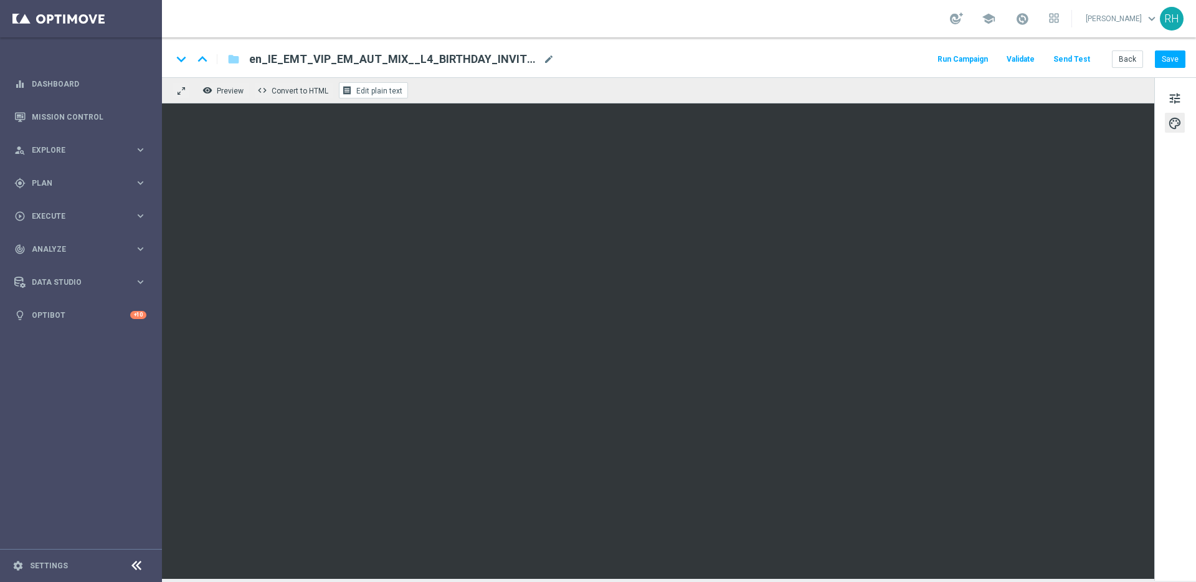
click at [369, 92] on span "Edit plain text" at bounding box center [379, 91] width 46 height 9
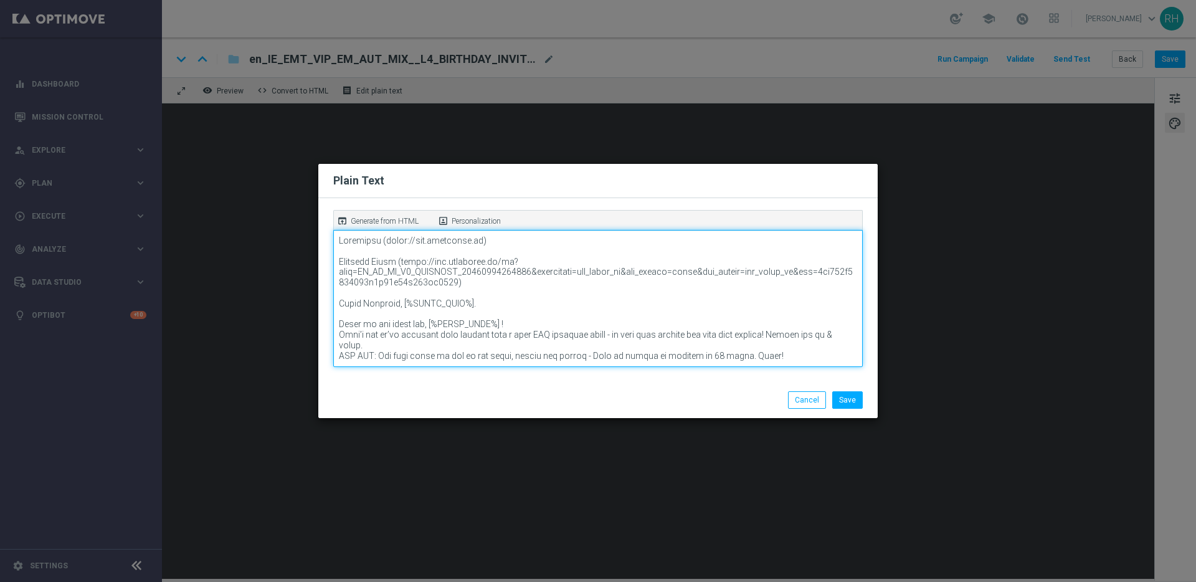
click at [418, 275] on textarea at bounding box center [597, 298] width 529 height 137
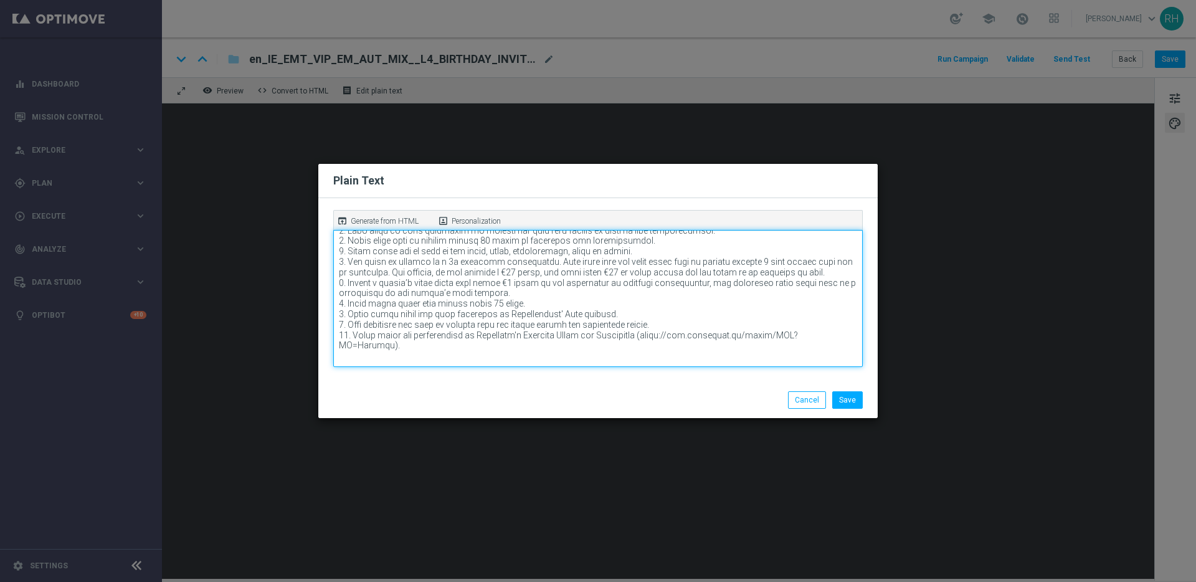
scroll to position [272, 0]
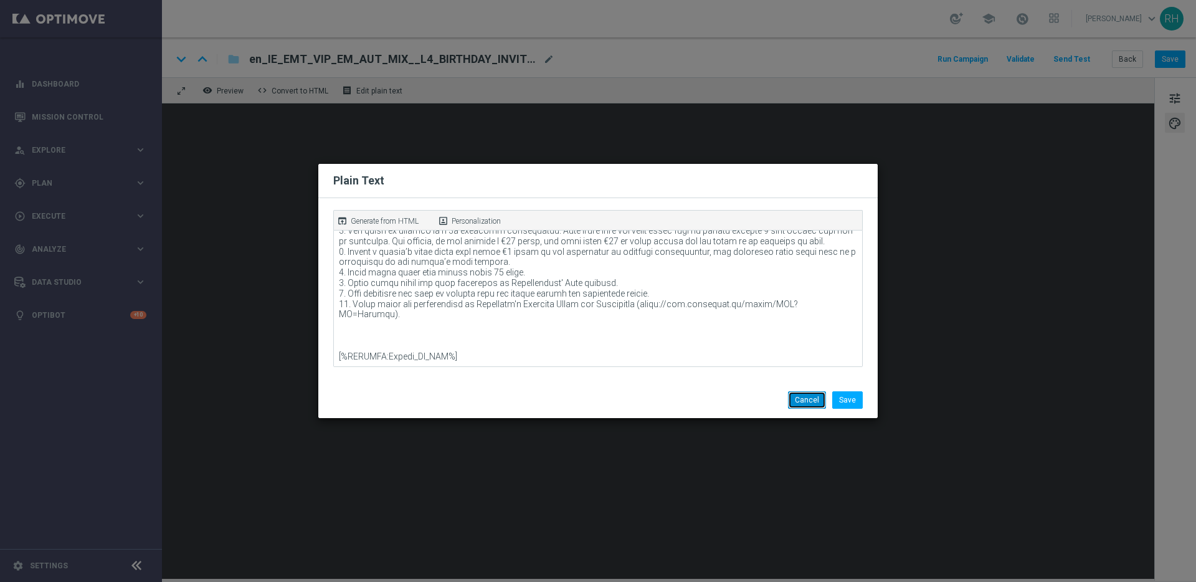
click at [790, 399] on button "Cancel" at bounding box center [807, 399] width 38 height 17
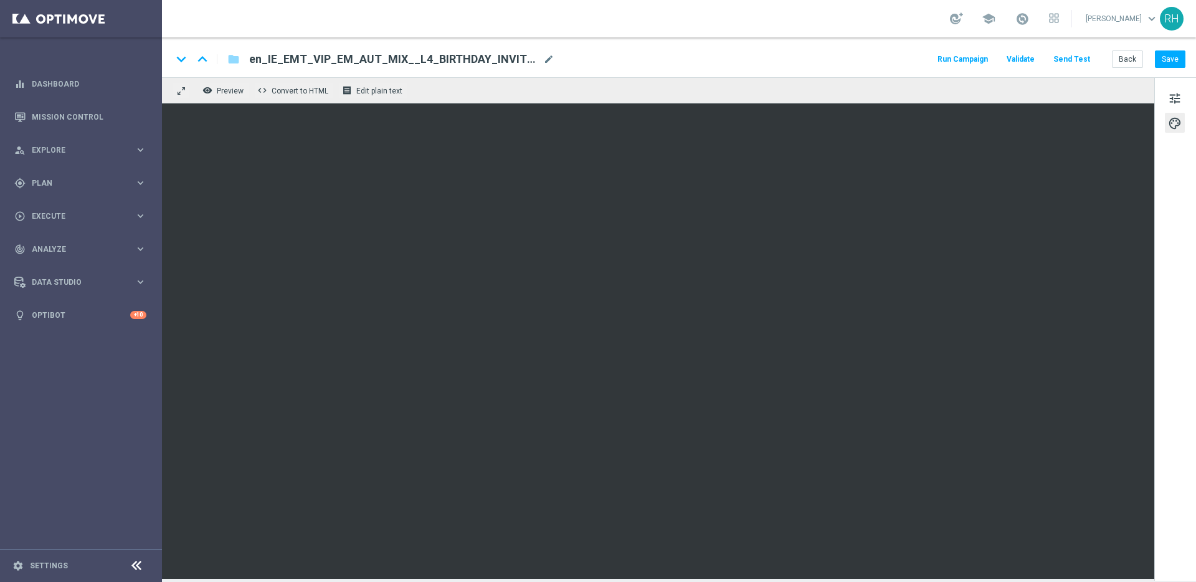
click at [491, 93] on div "remove_red_eye Preview code Convert to HTML receipt Edit plain text" at bounding box center [658, 90] width 992 height 26
click at [394, 97] on button "receipt Edit plain text" at bounding box center [373, 90] width 69 height 16
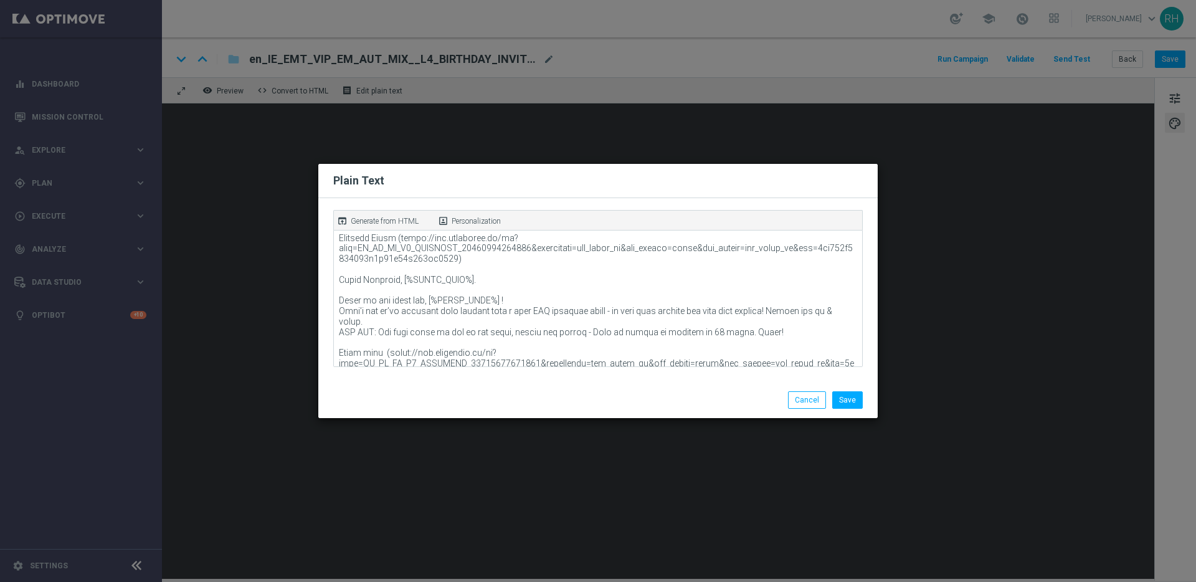
scroll to position [24, 0]
click at [805, 395] on button "Cancel" at bounding box center [807, 399] width 38 height 17
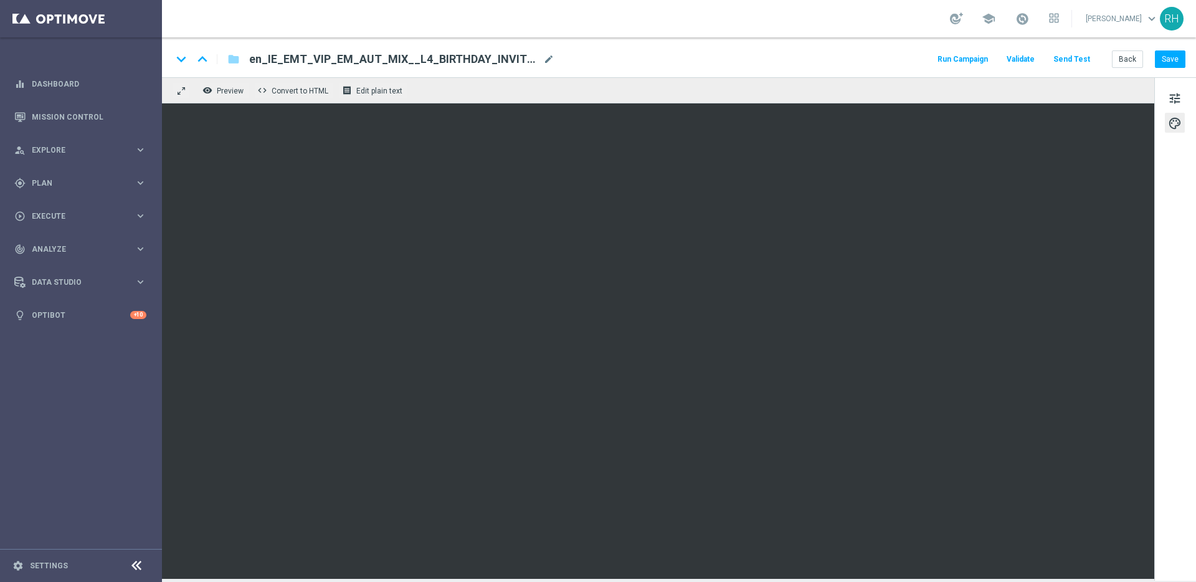
click at [796, 90] on div "remove_red_eye Preview code Convert to HTML receipt Edit plain text" at bounding box center [658, 90] width 992 height 26
click at [1033, 82] on div "remove_red_eye Preview code Convert to HTML receipt Edit plain text" at bounding box center [658, 90] width 992 height 26
click at [1173, 61] on button "Save" at bounding box center [1170, 58] width 31 height 17
click at [841, 64] on div "keyboard_arrow_down keyboard_arrow_up folder en_IE_EMT_VIP_EM_AUT_MIX__L4_BIRTH…" at bounding box center [678, 59] width 1013 height 16
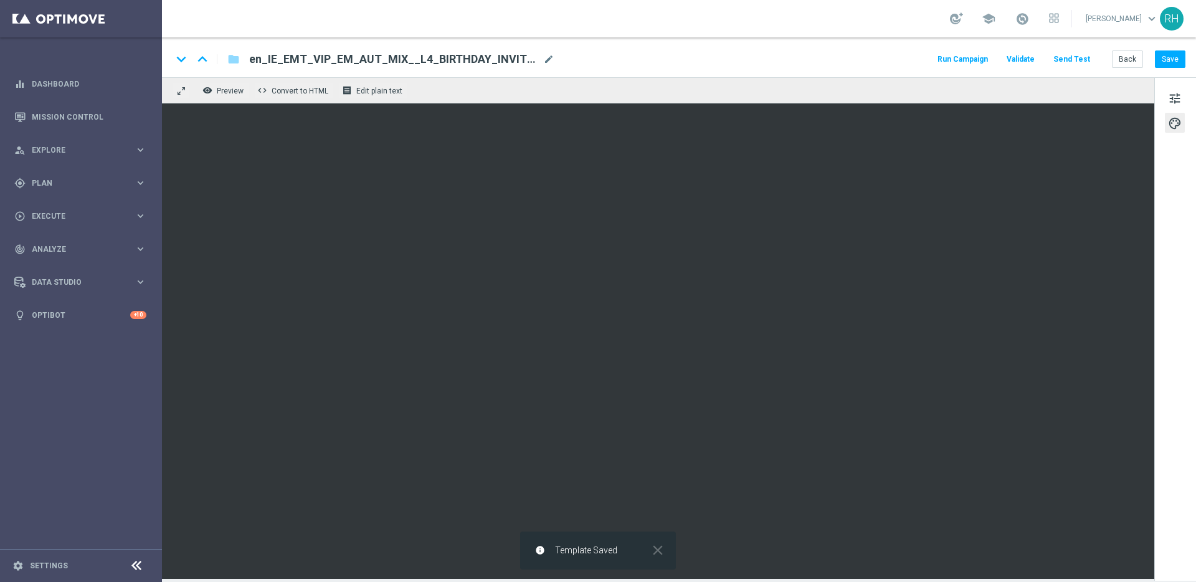
click at [841, 64] on div "keyboard_arrow_down keyboard_arrow_up folder en_IE_EMT_VIP_EM_AUT_MIX__L4_BIRTH…" at bounding box center [678, 59] width 1013 height 16
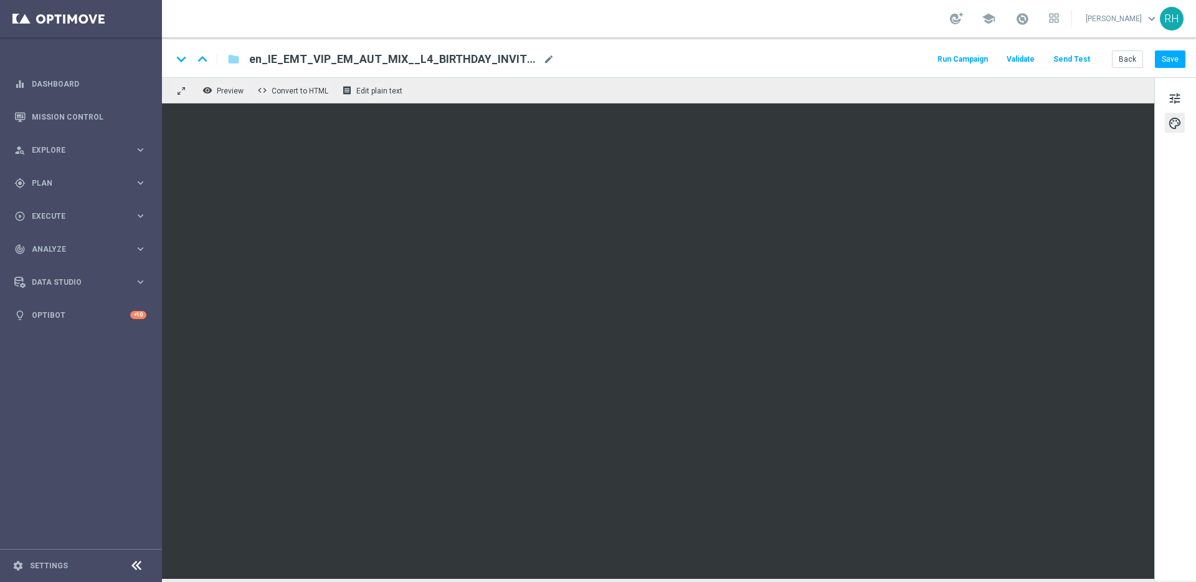
click at [841, 64] on div "keyboard_arrow_down keyboard_arrow_up folder en_IE_EMT_VIP_EM_AUT_MIX__L4_BIRTH…" at bounding box center [678, 59] width 1013 height 16
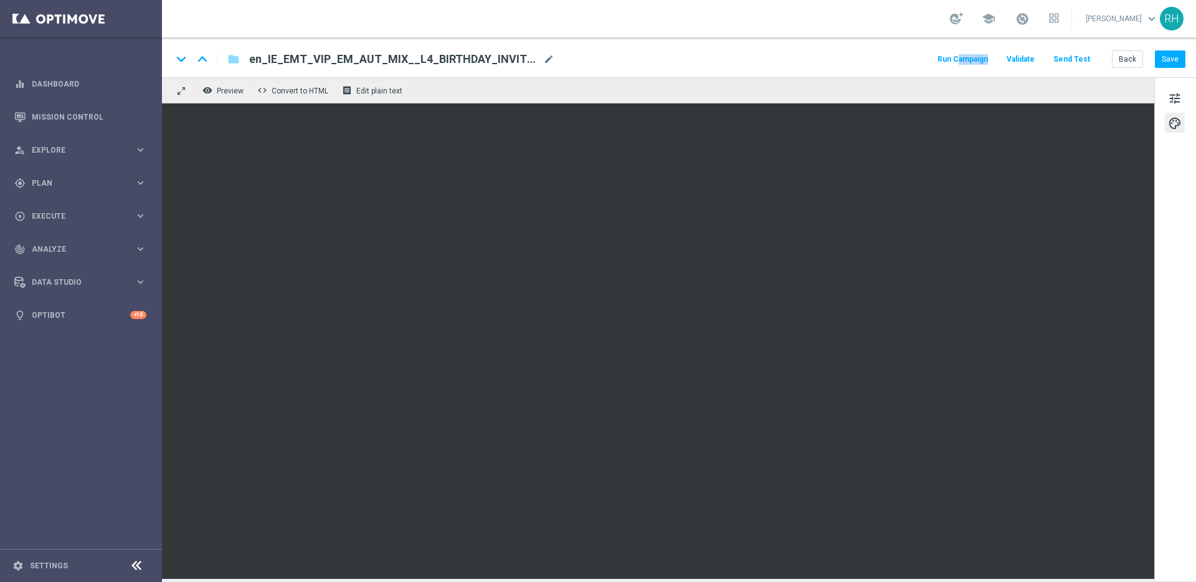
click at [841, 64] on div "keyboard_arrow_down keyboard_arrow_up folder en_IE_EMT_VIP_EM_AUT_MIX__L4_BIRTH…" at bounding box center [678, 59] width 1013 height 16
click at [808, 49] on div "keyboard_arrow_down keyboard_arrow_up folder en_IE_EMT_VIP_EM_AUT_MIX__L4_BIRTH…" at bounding box center [679, 57] width 1034 height 40
click at [793, 42] on div "keyboard_arrow_down keyboard_arrow_up folder en_IE_EMT_VIP_EM_AUT_MIX__L4_BIRTH…" at bounding box center [679, 57] width 1034 height 40
click at [849, 73] on div "keyboard_arrow_down keyboard_arrow_up folder en_IE_EMT_VIP_EM_AUT_MIX__L4_BIRTH…" at bounding box center [679, 57] width 1034 height 40
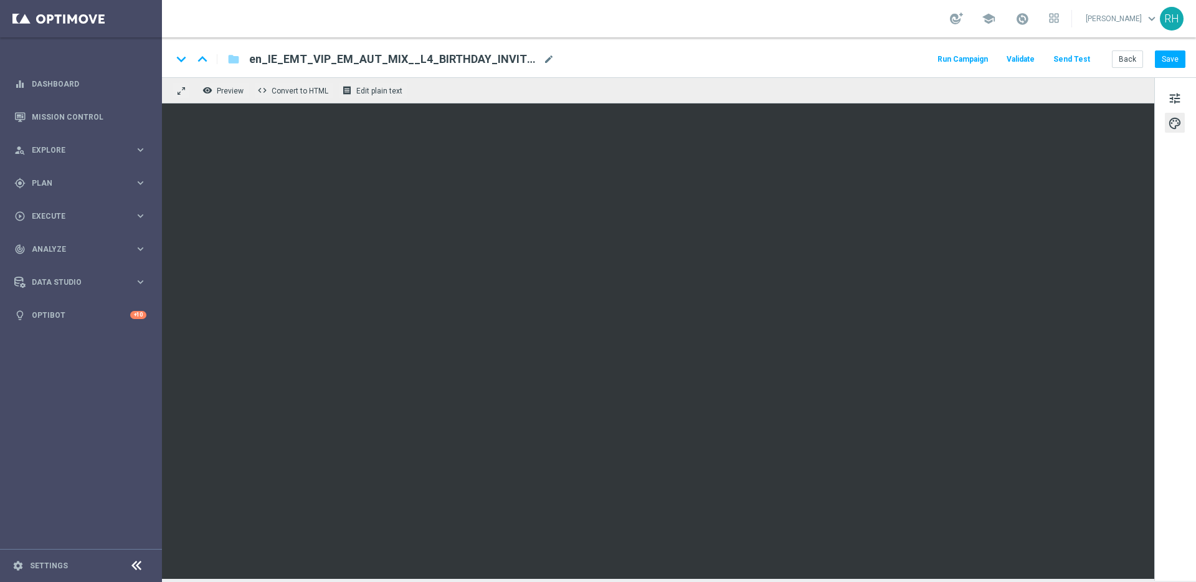
click at [849, 73] on div "keyboard_arrow_down keyboard_arrow_up folder en_IE_EMT_VIP_EM_AUT_MIX__L4_BIRTH…" at bounding box center [679, 57] width 1034 height 40
click at [864, 84] on div "remove_red_eye Preview code Convert to HTML receipt Edit plain text" at bounding box center [658, 90] width 992 height 26
click at [1173, 62] on button "Save" at bounding box center [1170, 58] width 31 height 17
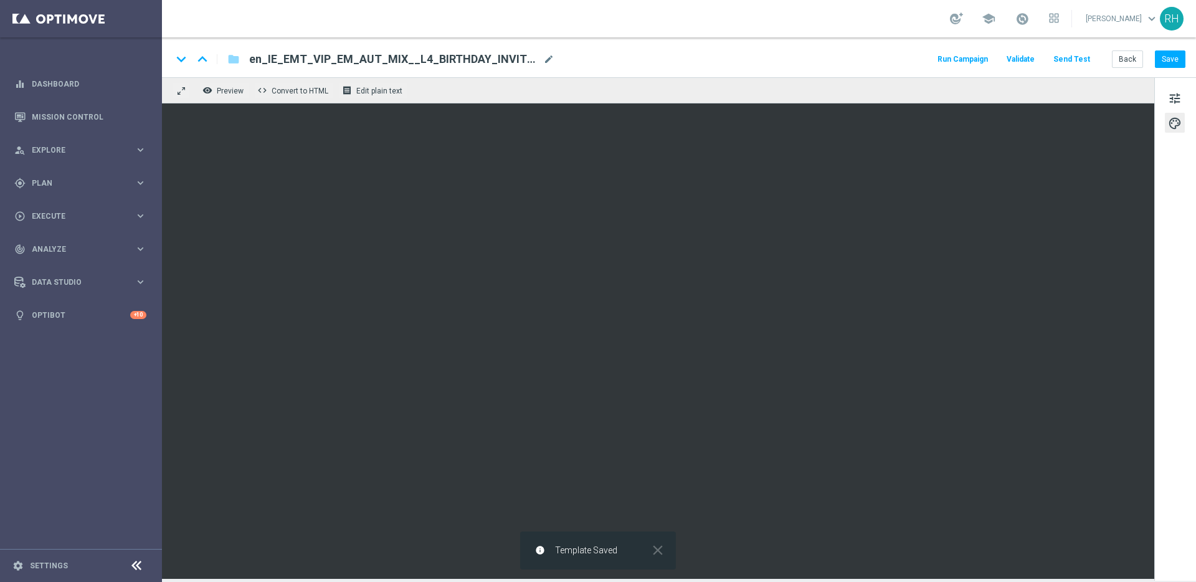
click at [919, 52] on div "keyboard_arrow_down keyboard_arrow_up folder en_IE_EMT_VIP_EM_AUT_MIX__L4_BIRTH…" at bounding box center [678, 59] width 1013 height 16
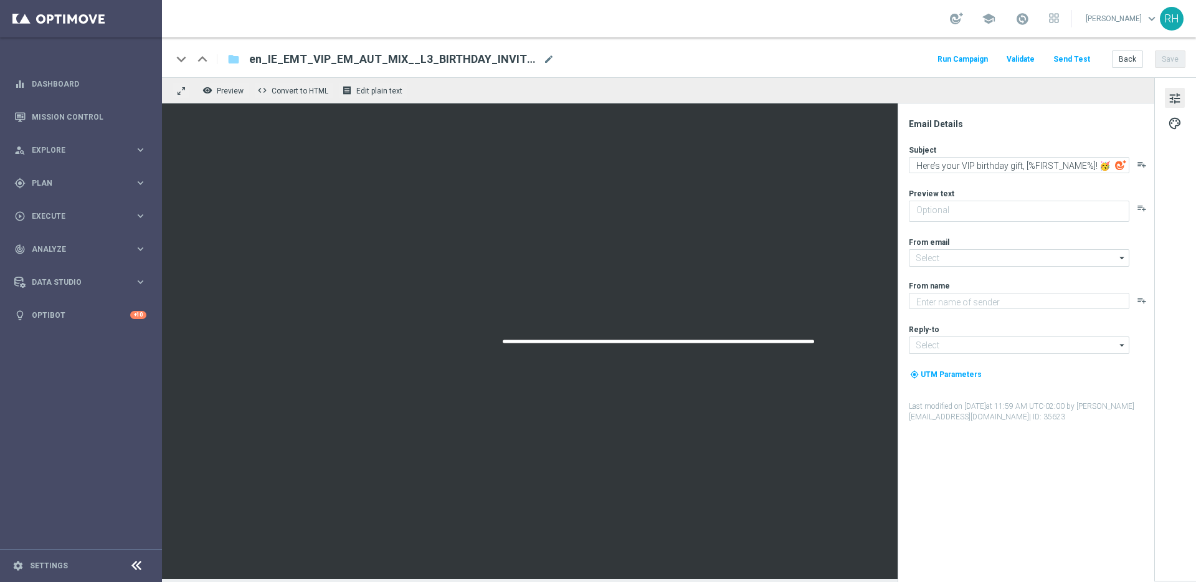
type textarea "A FREE bonus for all our games, lottos and sports! Just our way of saying happy…"
type input "[EMAIL_ADDRESS][DOMAIN_NAME]"
type textarea "Lottoland"
type input "[EMAIL_ADDRESS][DOMAIN_NAME]"
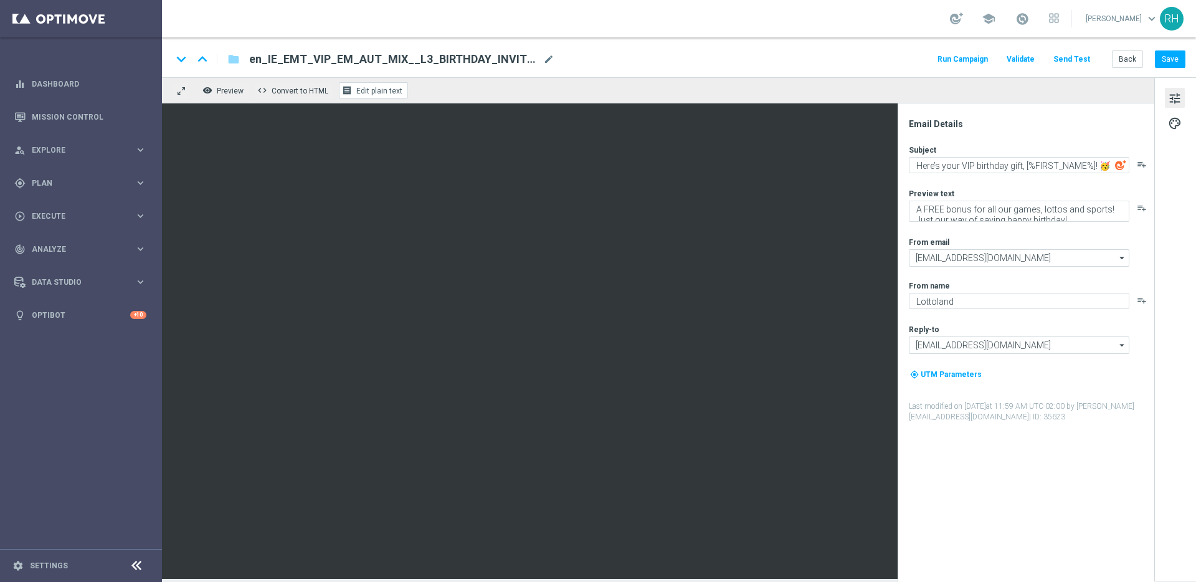
click at [385, 87] on span "Edit plain text" at bounding box center [379, 91] width 46 height 9
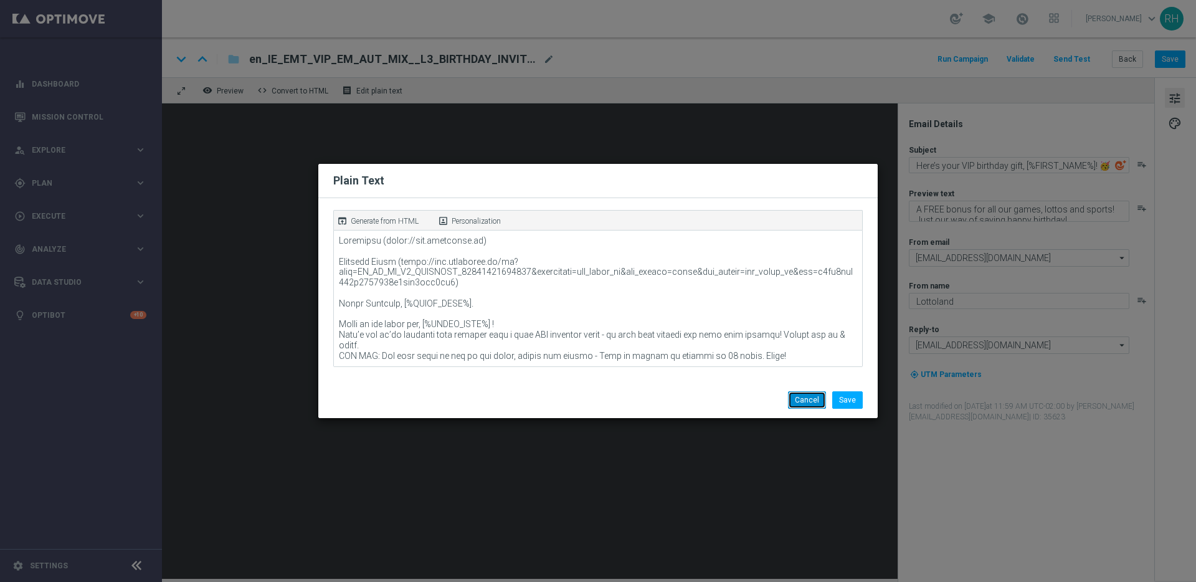
click at [813, 404] on button "Cancel" at bounding box center [807, 399] width 38 height 17
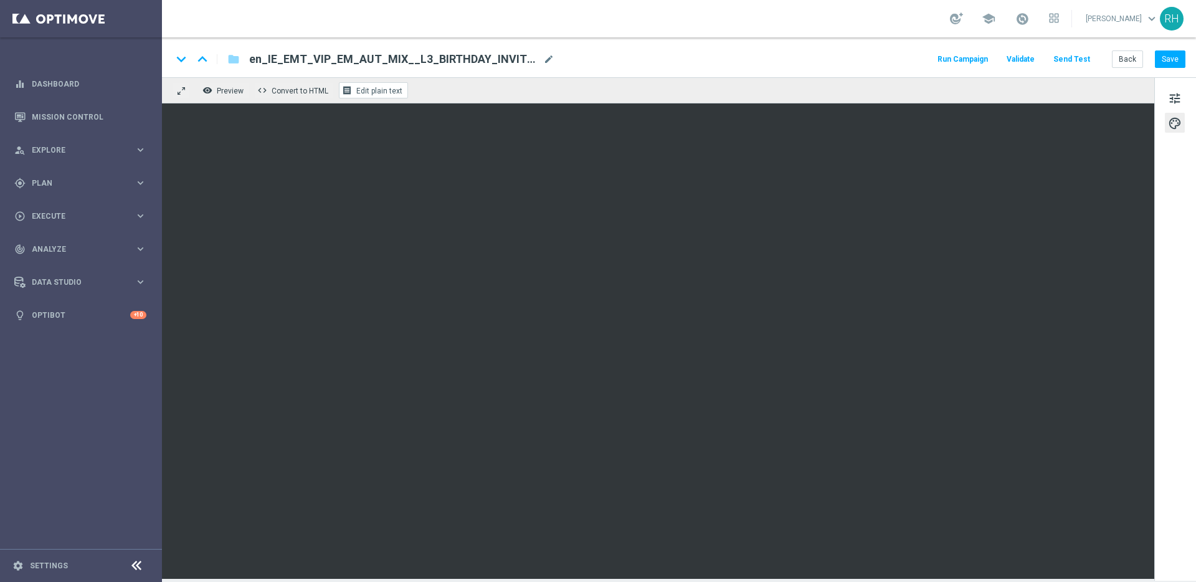
click at [380, 87] on span "Edit plain text" at bounding box center [379, 91] width 46 height 9
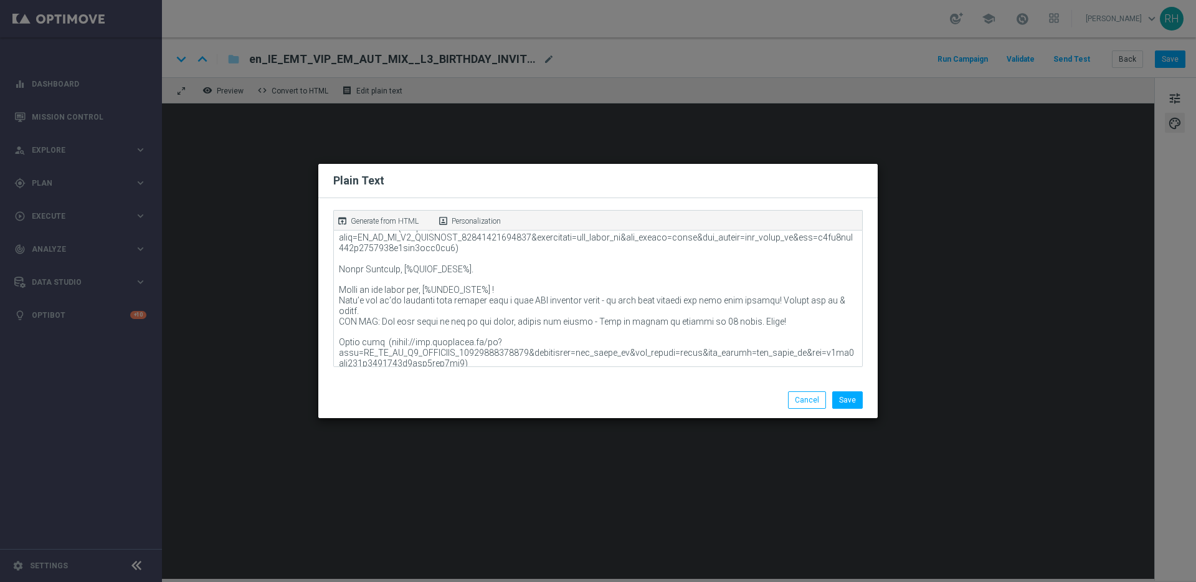
scroll to position [35, 0]
drag, startPoint x: 805, startPoint y: 407, endPoint x: 808, endPoint y: 395, distance: 12.2
click at [805, 406] on button "Cancel" at bounding box center [807, 399] width 38 height 17
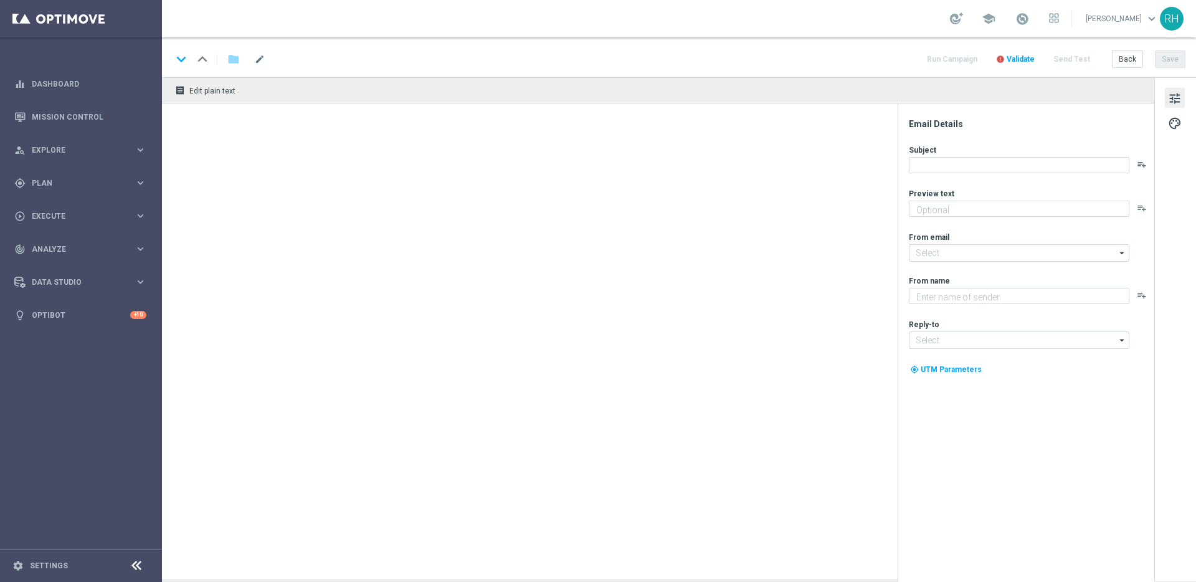
type textarea "A FREE bonus for all our games, lottos and sports! Just our way of saying happy…"
type input "[EMAIL_ADDRESS][DOMAIN_NAME]"
type textarea "Lottoland"
type input "[EMAIL_ADDRESS][DOMAIN_NAME]"
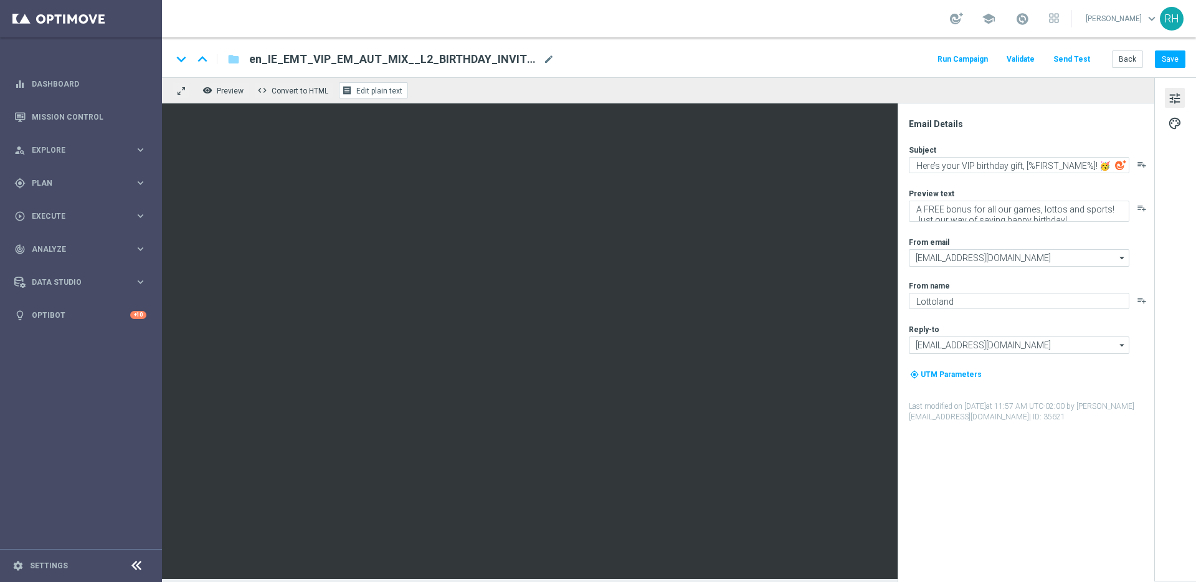
click at [373, 87] on span "Edit plain text" at bounding box center [379, 91] width 46 height 9
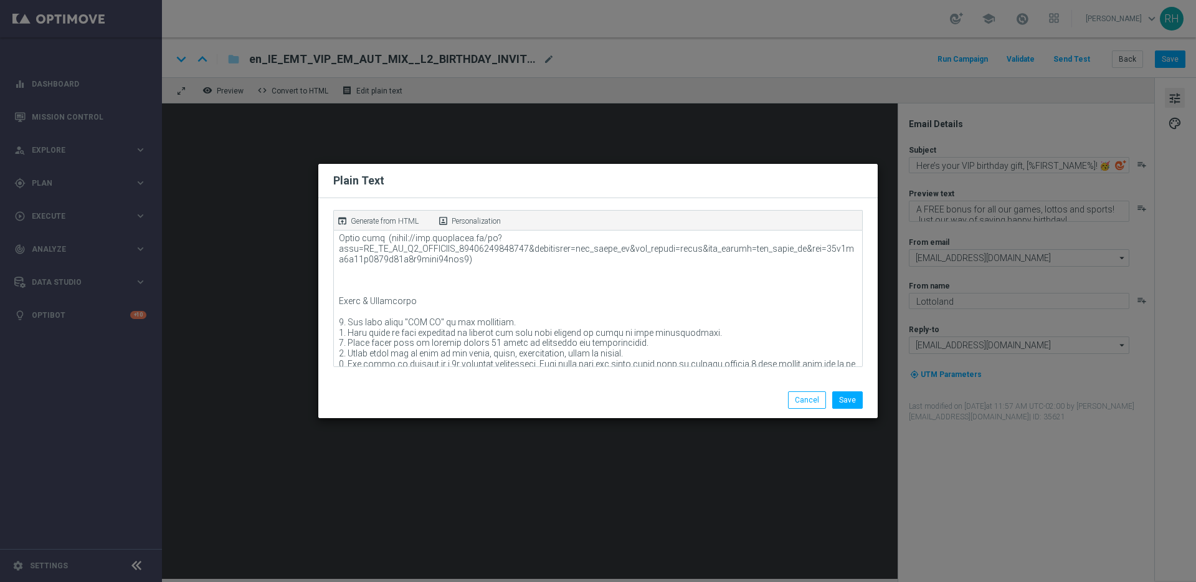
scroll to position [142, 0]
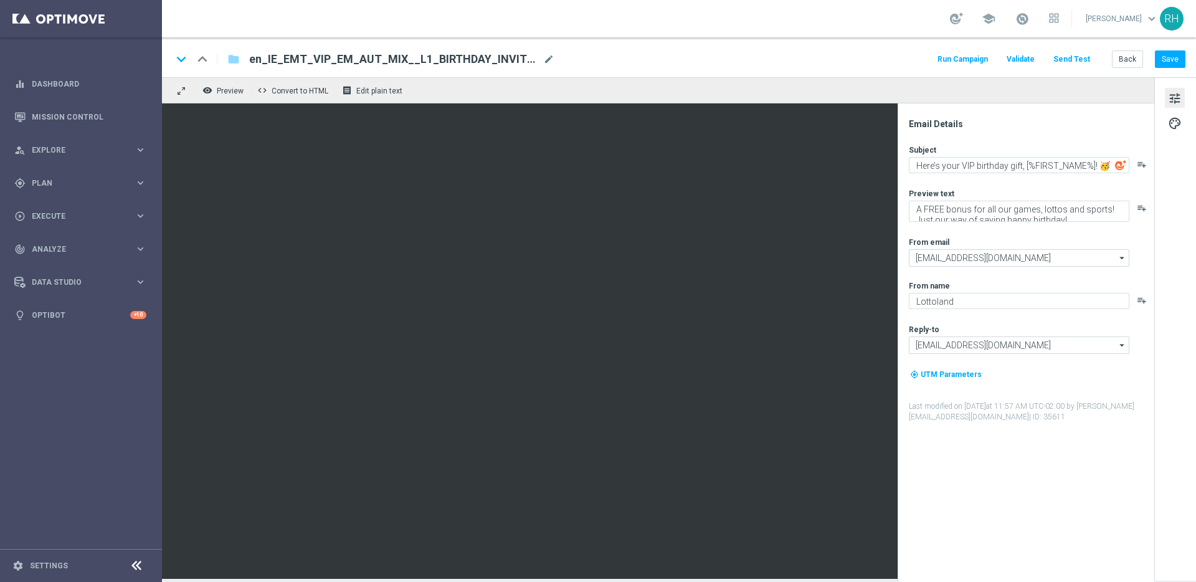
click at [1120, 71] on div "keyboard_arrow_down keyboard_arrow_up folder en_IE_EMT_VIP_EM_AUT_MIX__L1_BIRTH…" at bounding box center [679, 57] width 1034 height 40
click at [1122, 64] on button "Back" at bounding box center [1127, 58] width 31 height 17
